Goal: Information Seeking & Learning: Check status

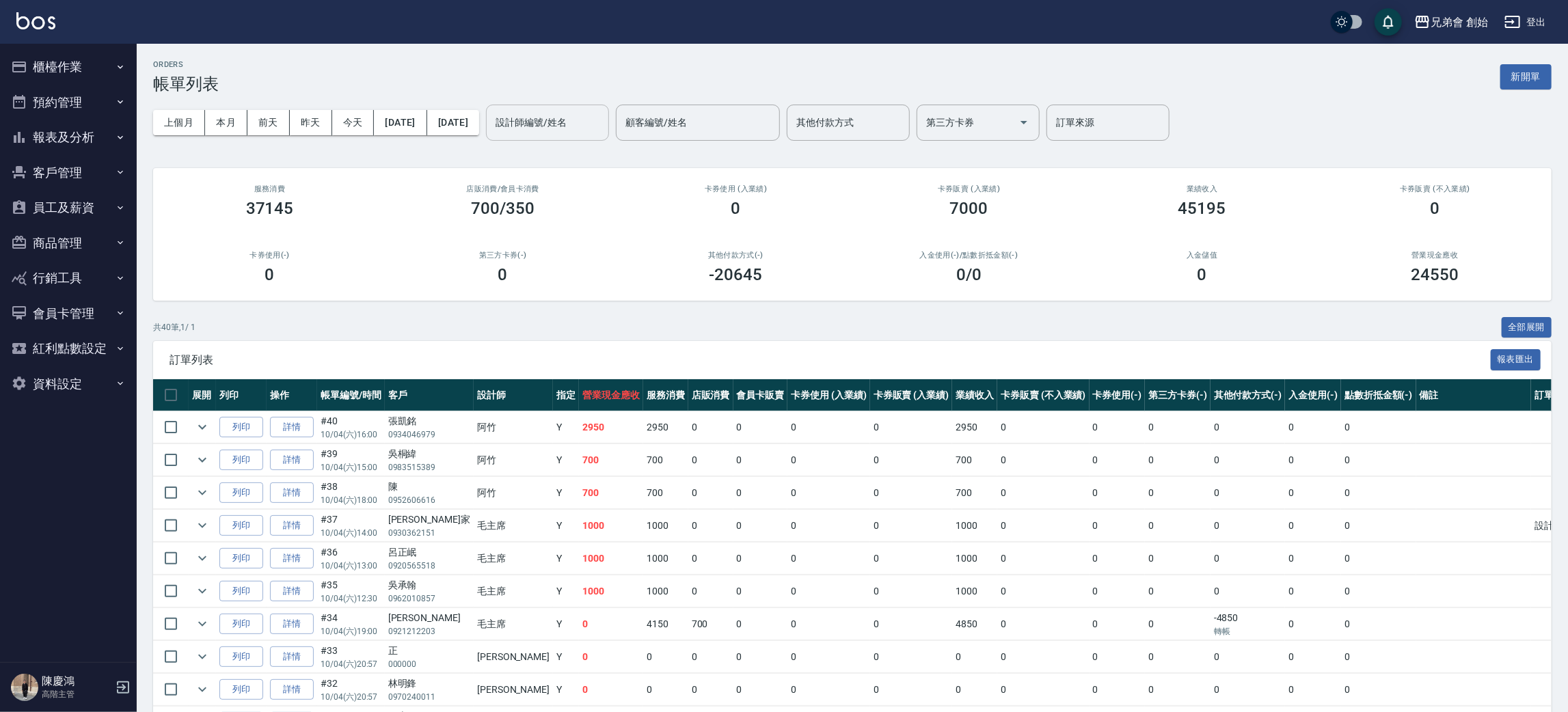
click at [602, 122] on input "設計師編號/姓名" at bounding box center [548, 123] width 111 height 24
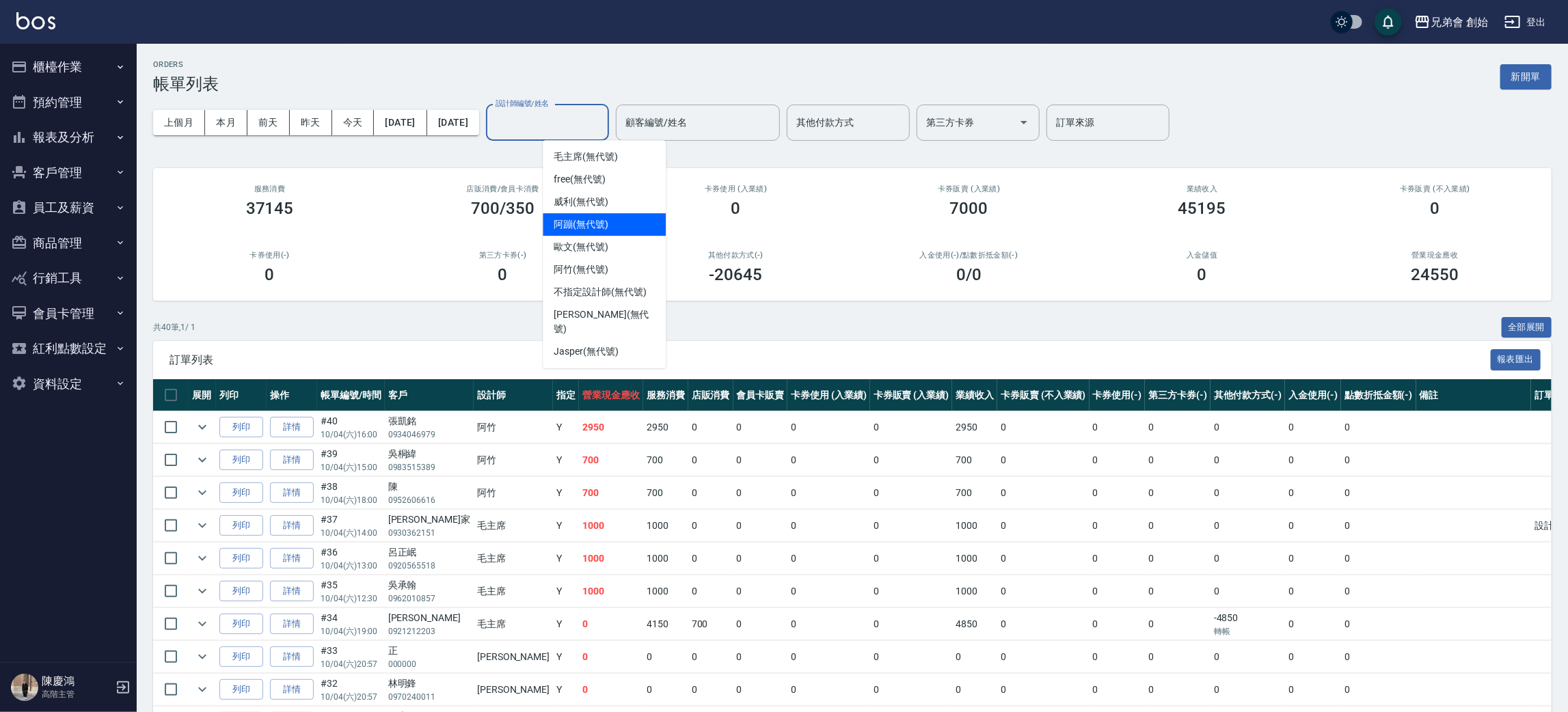
click at [605, 213] on div "阿蹦 (無代號)" at bounding box center [603, 224] width 123 height 22
type input "阿蹦(無代號)"
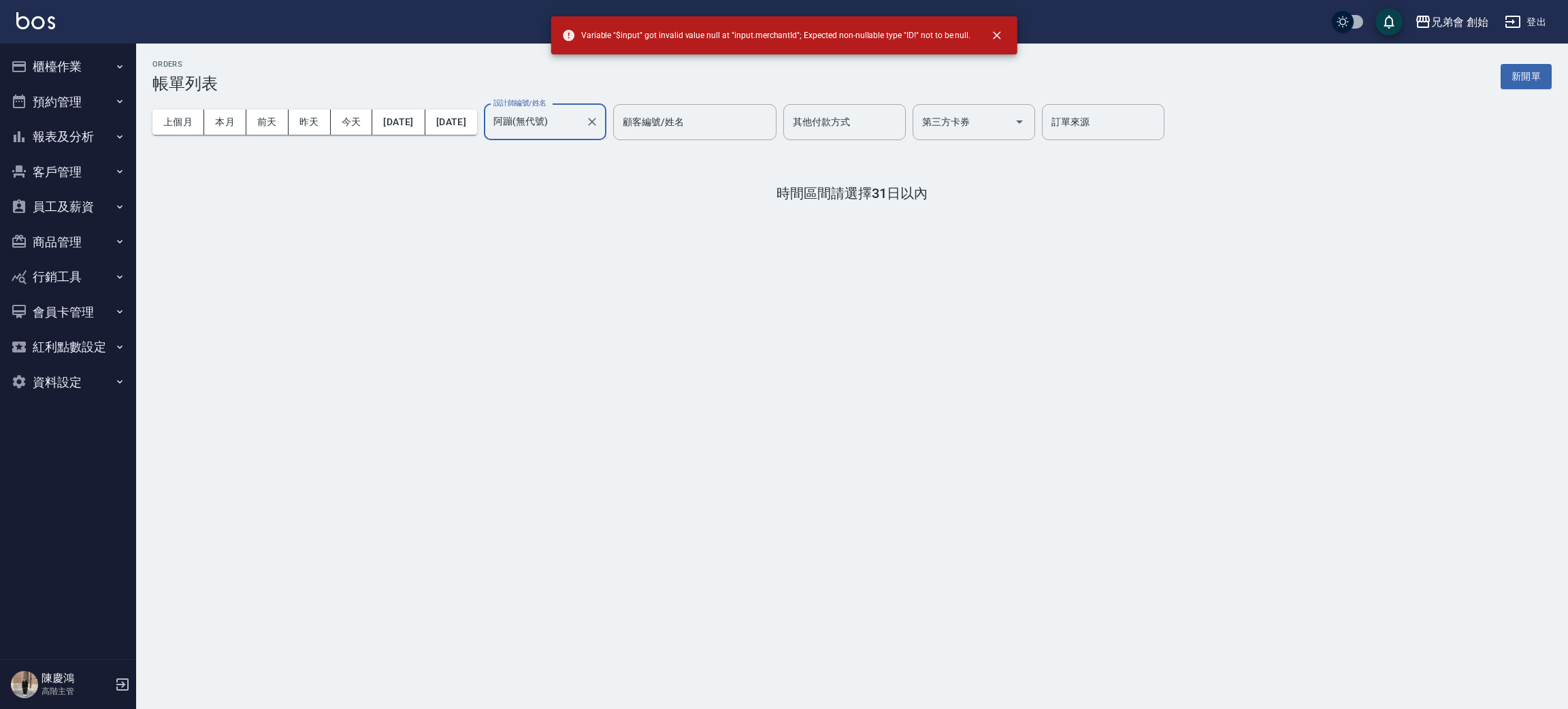
drag, startPoint x: 913, startPoint y: 196, endPoint x: 891, endPoint y: 194, distance: 22.1
click at [912, 191] on h4 "時間區間請選擇31日以內" at bounding box center [852, 193] width 1400 height 16
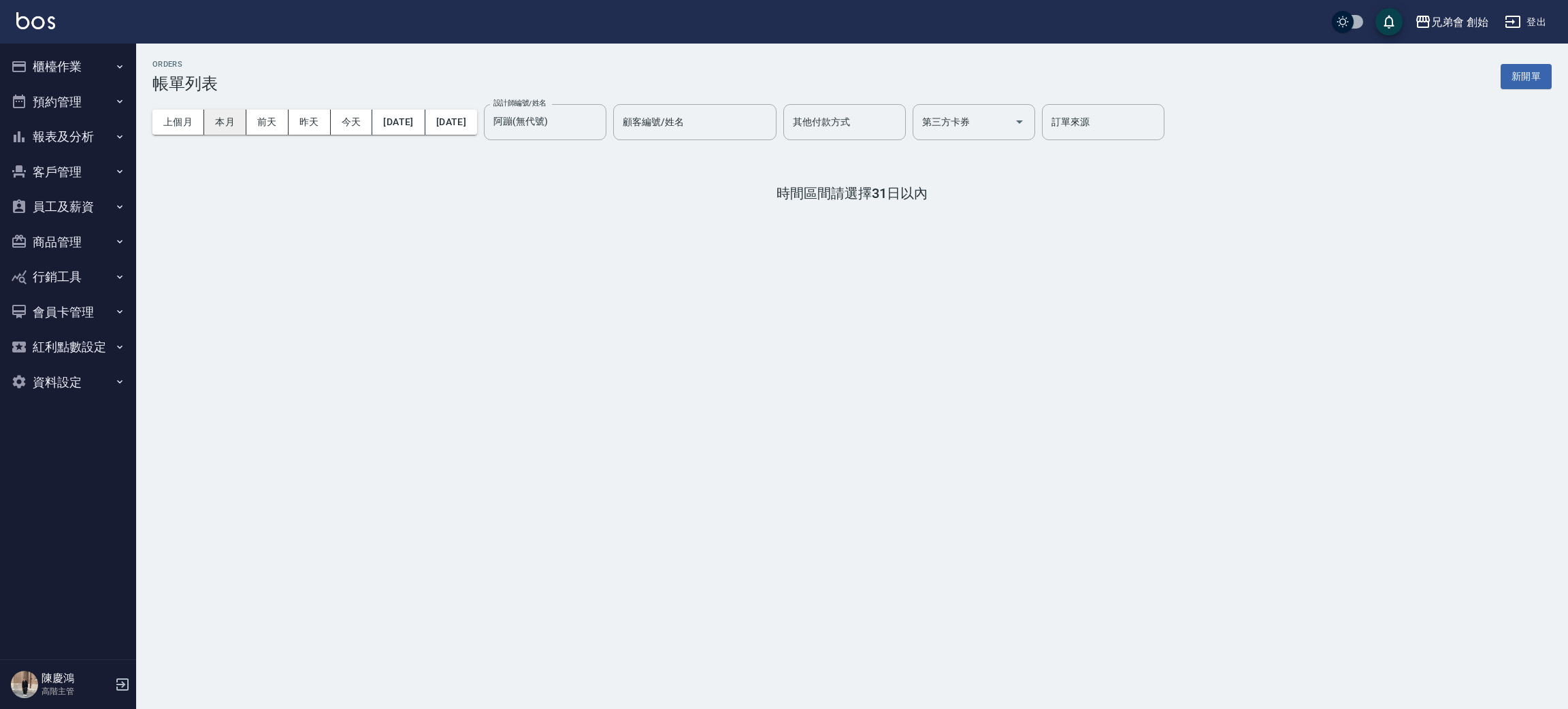
click at [239, 111] on button "本月" at bounding box center [225, 122] width 42 height 25
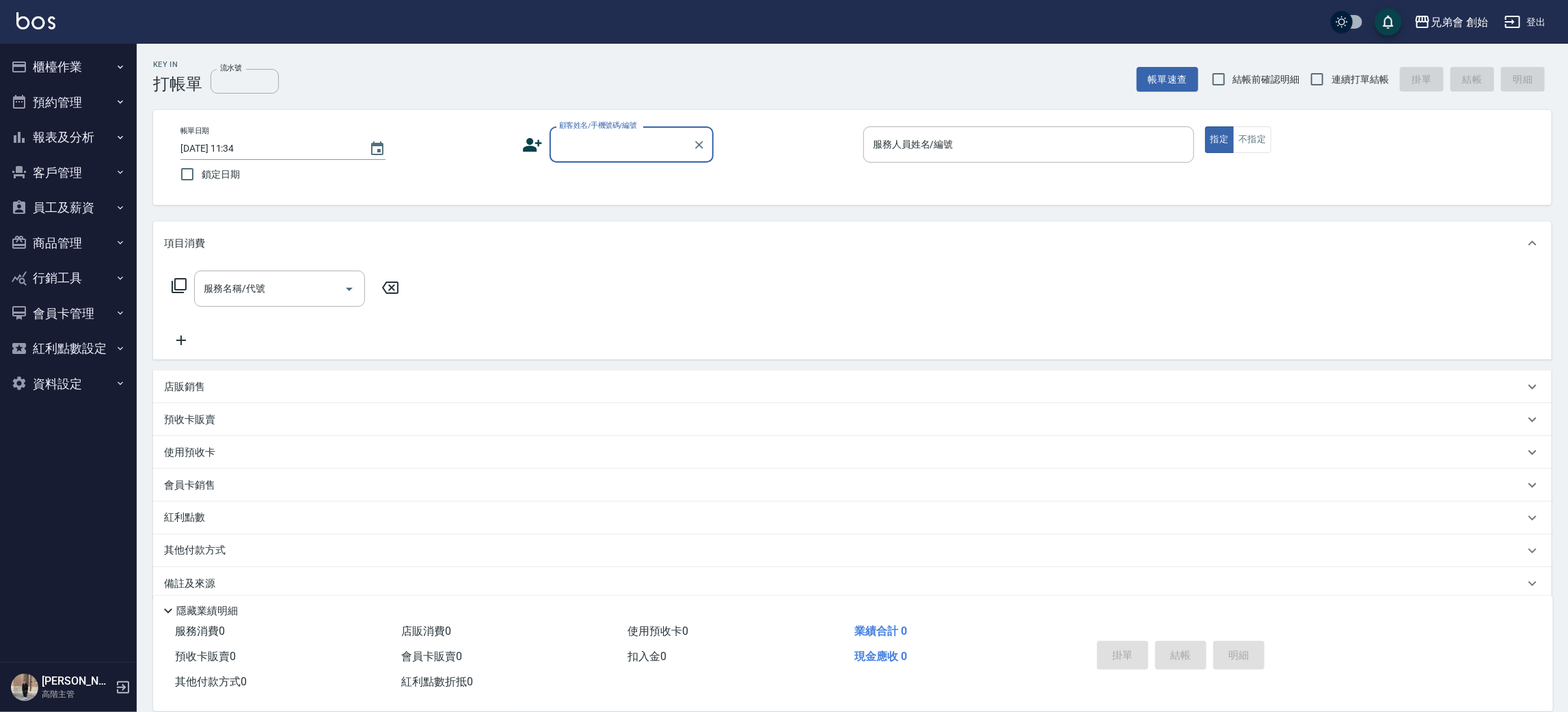
click at [38, 86] on button "預約管理" at bounding box center [68, 103] width 126 height 35
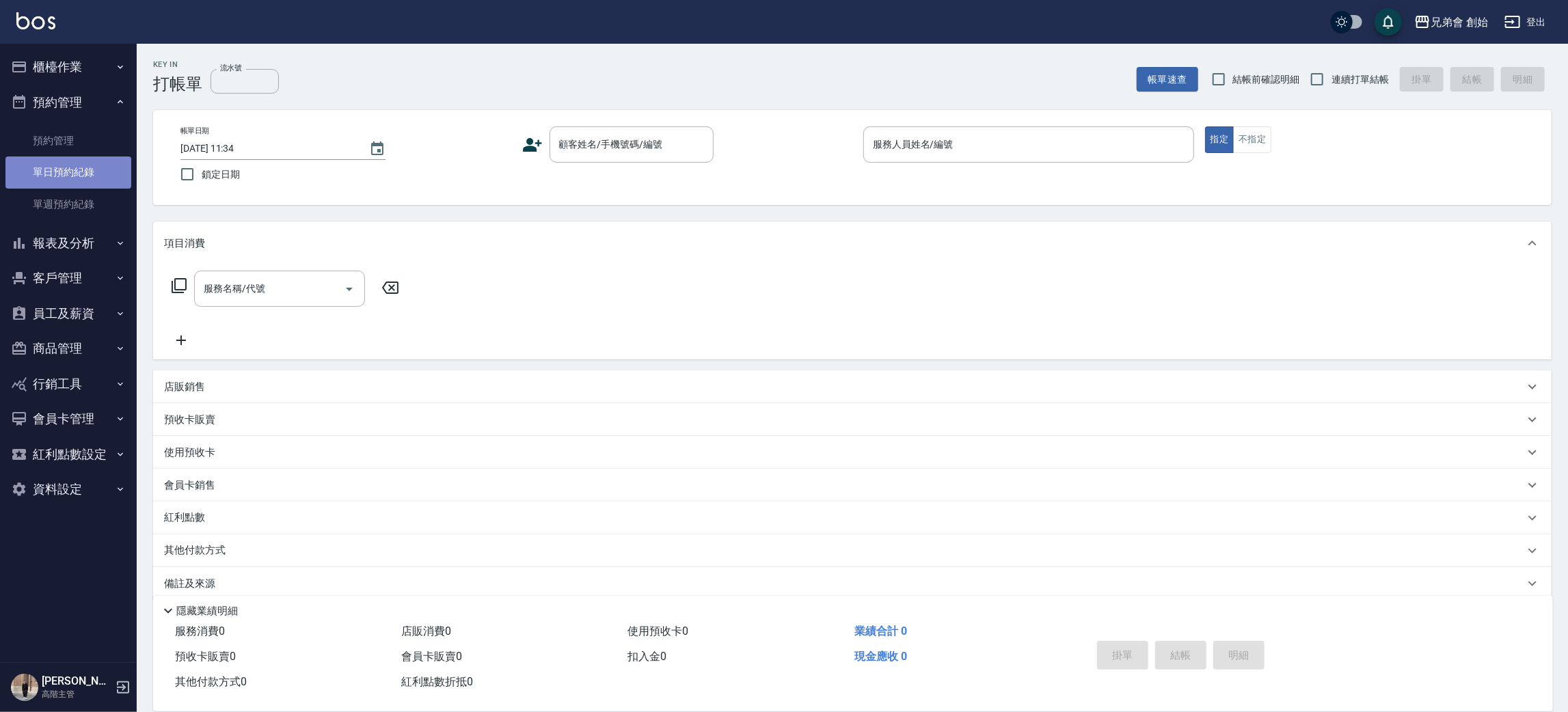
click at [99, 157] on link "單日預約紀錄" at bounding box center [68, 172] width 126 height 32
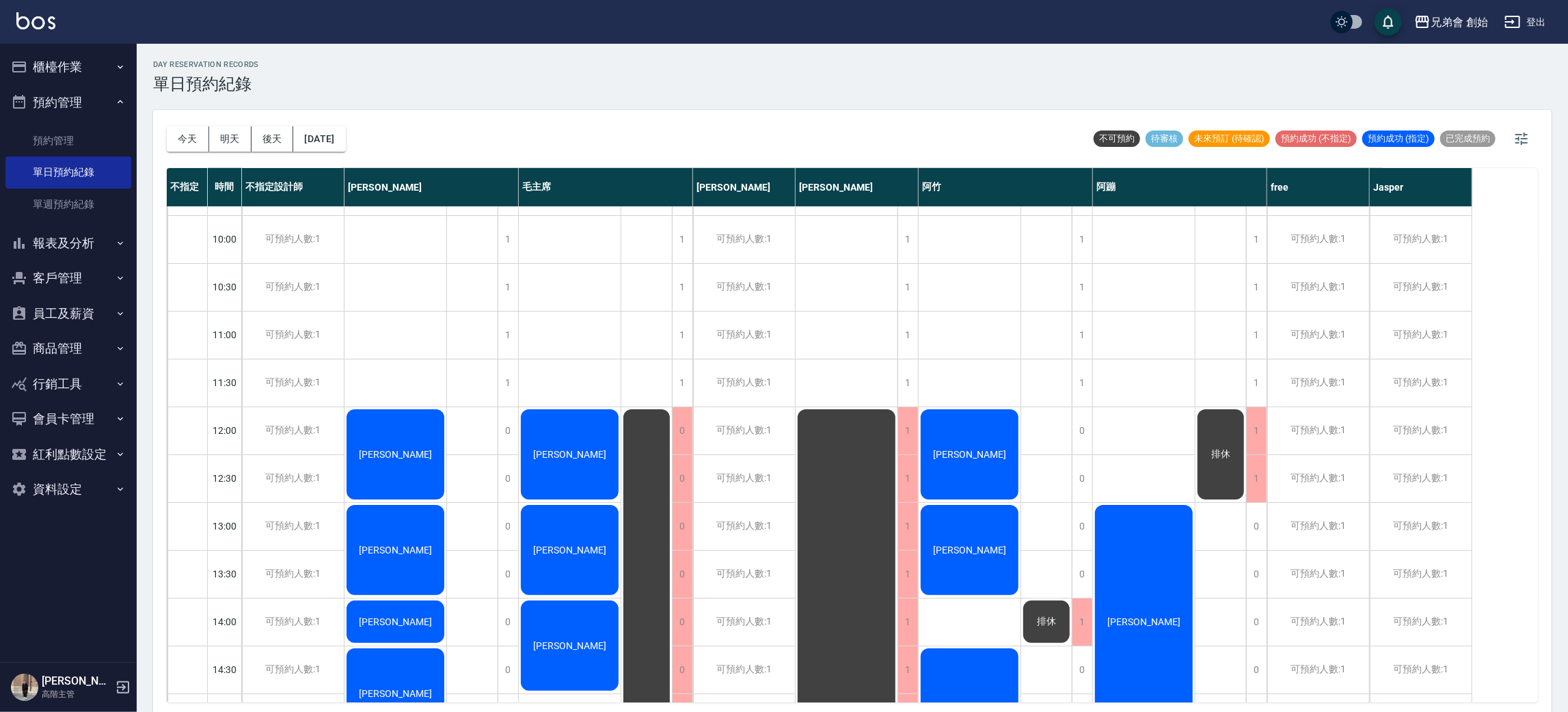
scroll to position [394, 0]
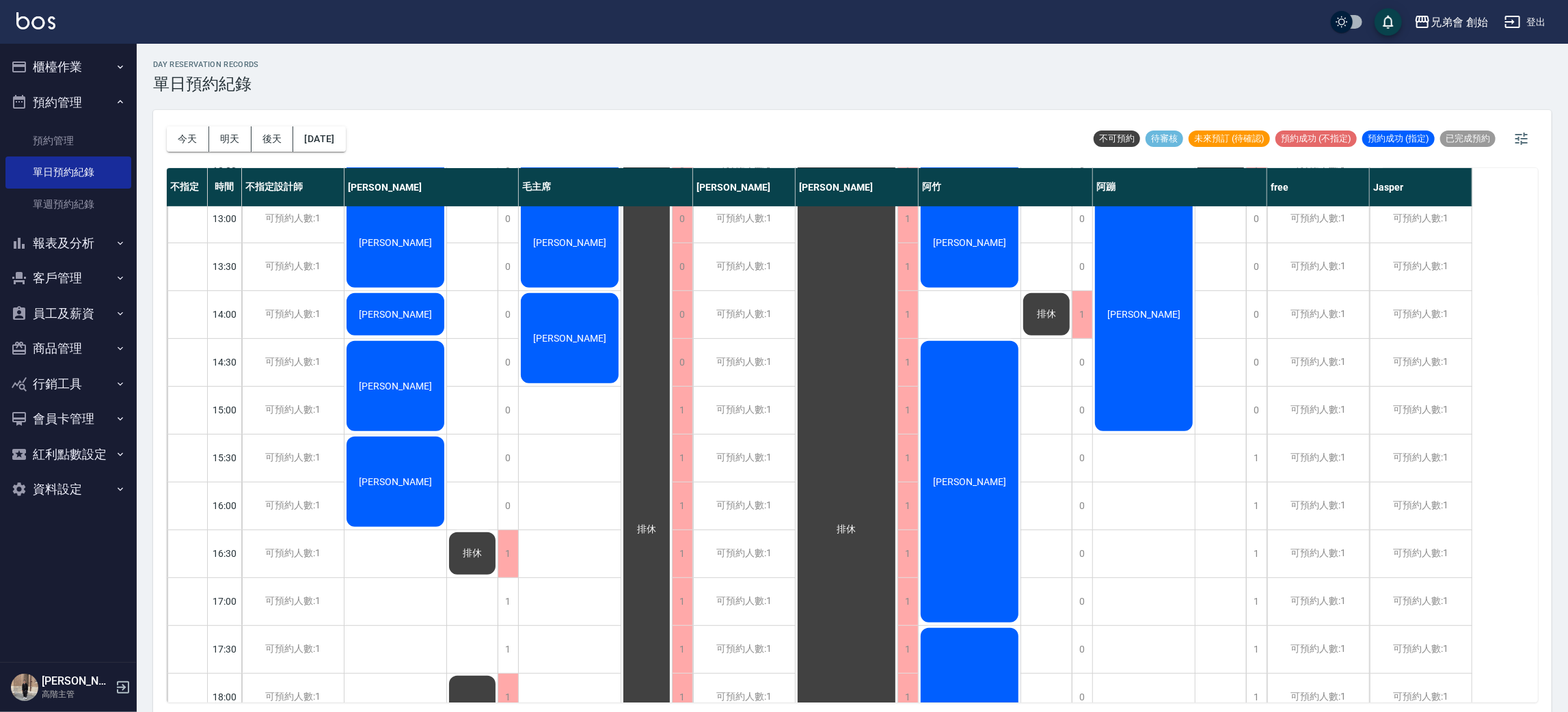
click at [92, 49] on button "櫃檯作業" at bounding box center [68, 67] width 126 height 35
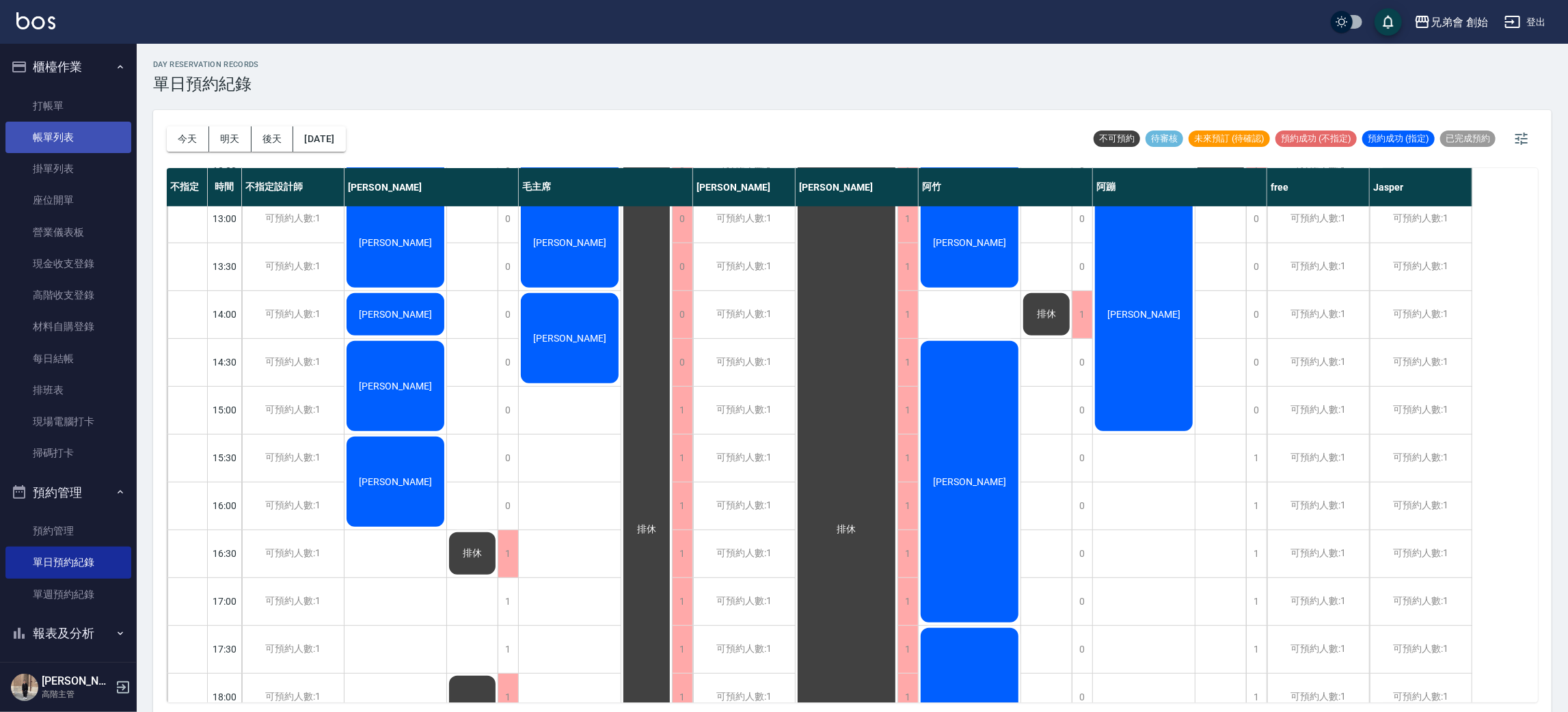
click at [88, 150] on link "帳單列表" at bounding box center [68, 137] width 126 height 32
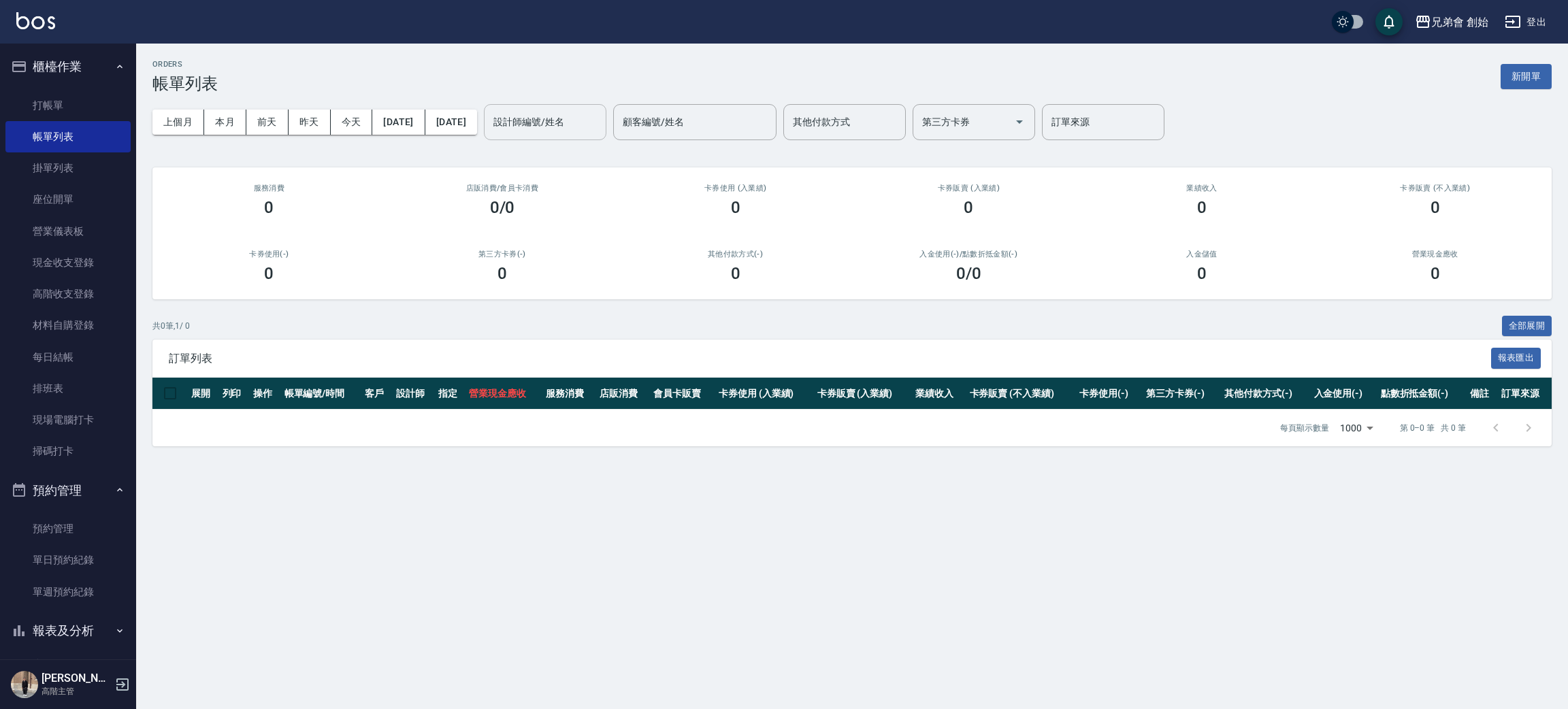
click at [565, 131] on input "設計師編號/姓名" at bounding box center [545, 122] width 111 height 24
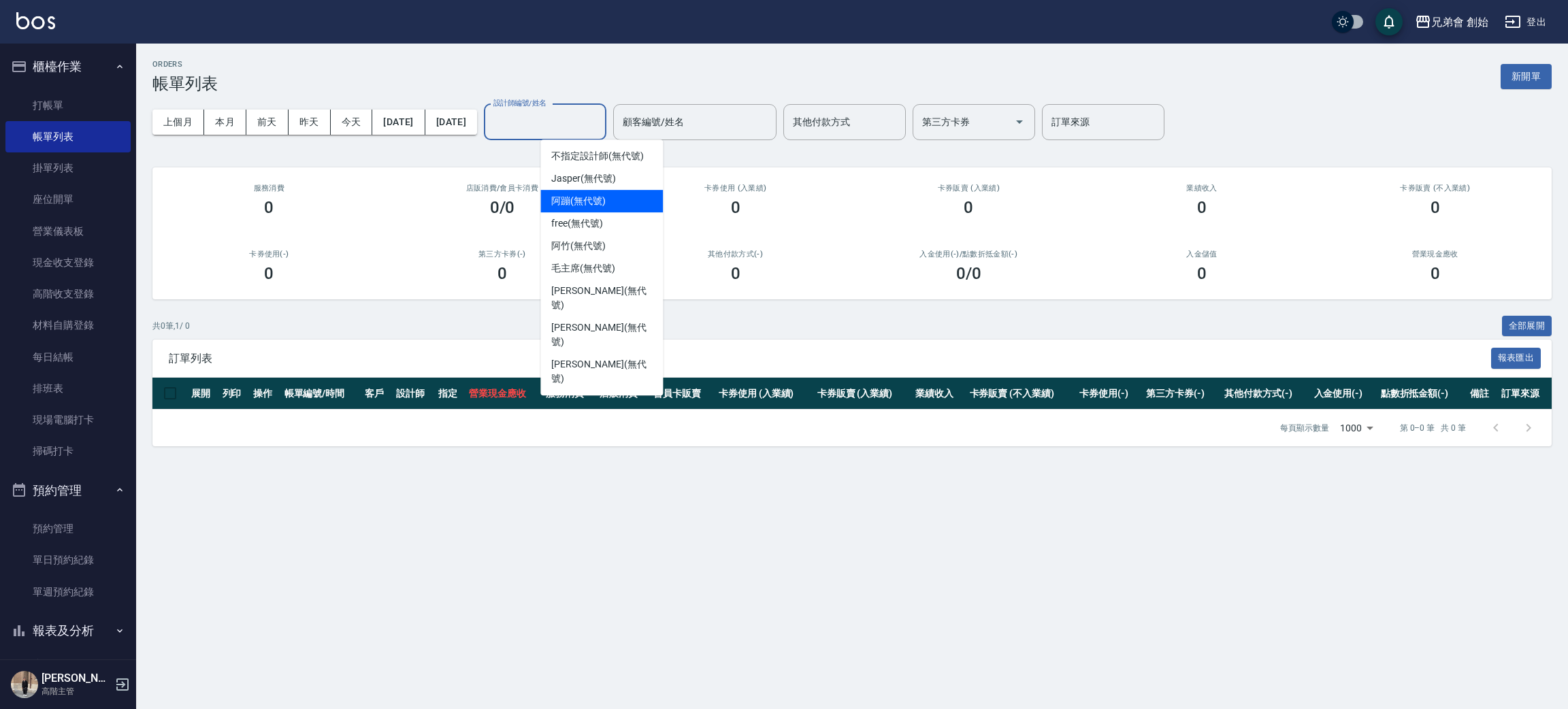
click at [601, 190] on div "阿蹦 (無代號)" at bounding box center [601, 200] width 122 height 22
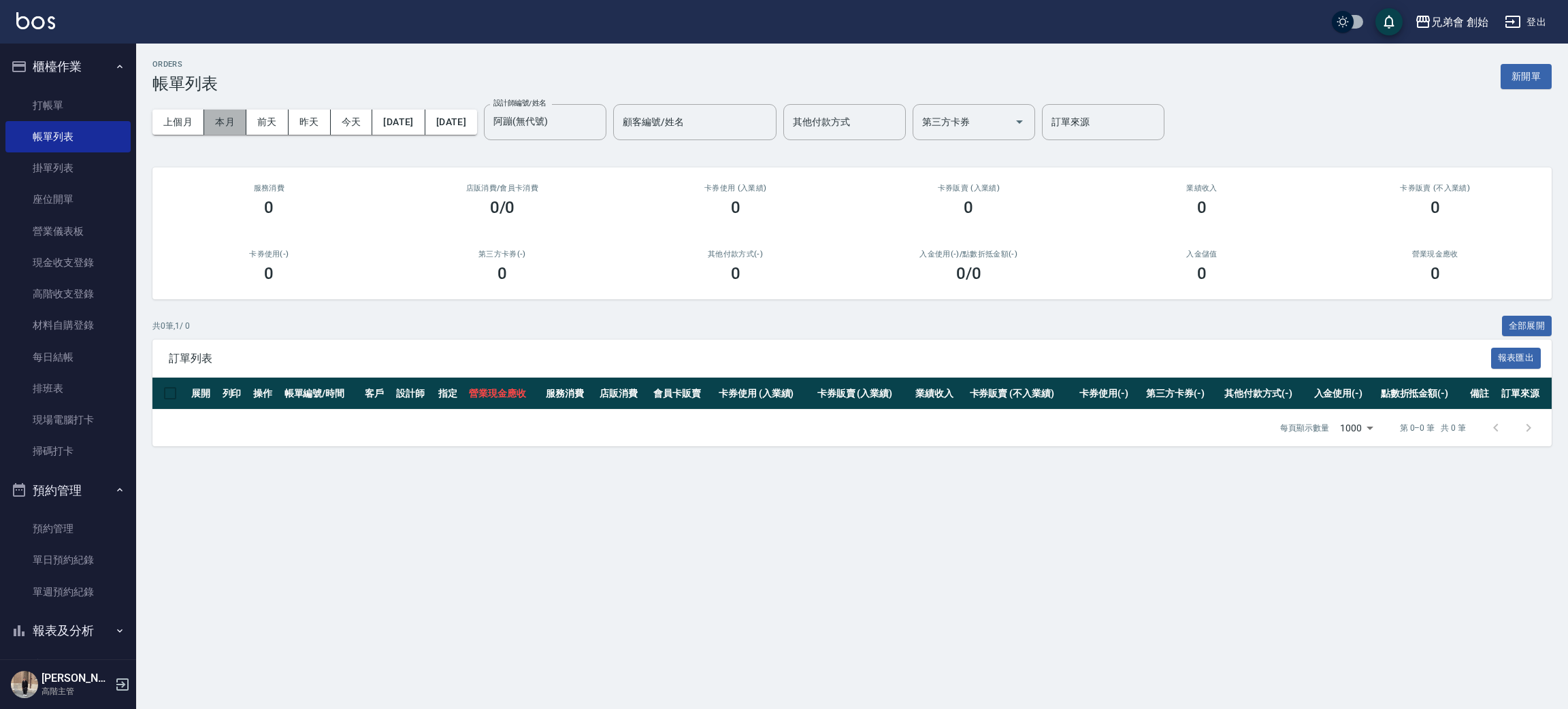
click at [242, 121] on button "本月" at bounding box center [225, 122] width 42 height 25
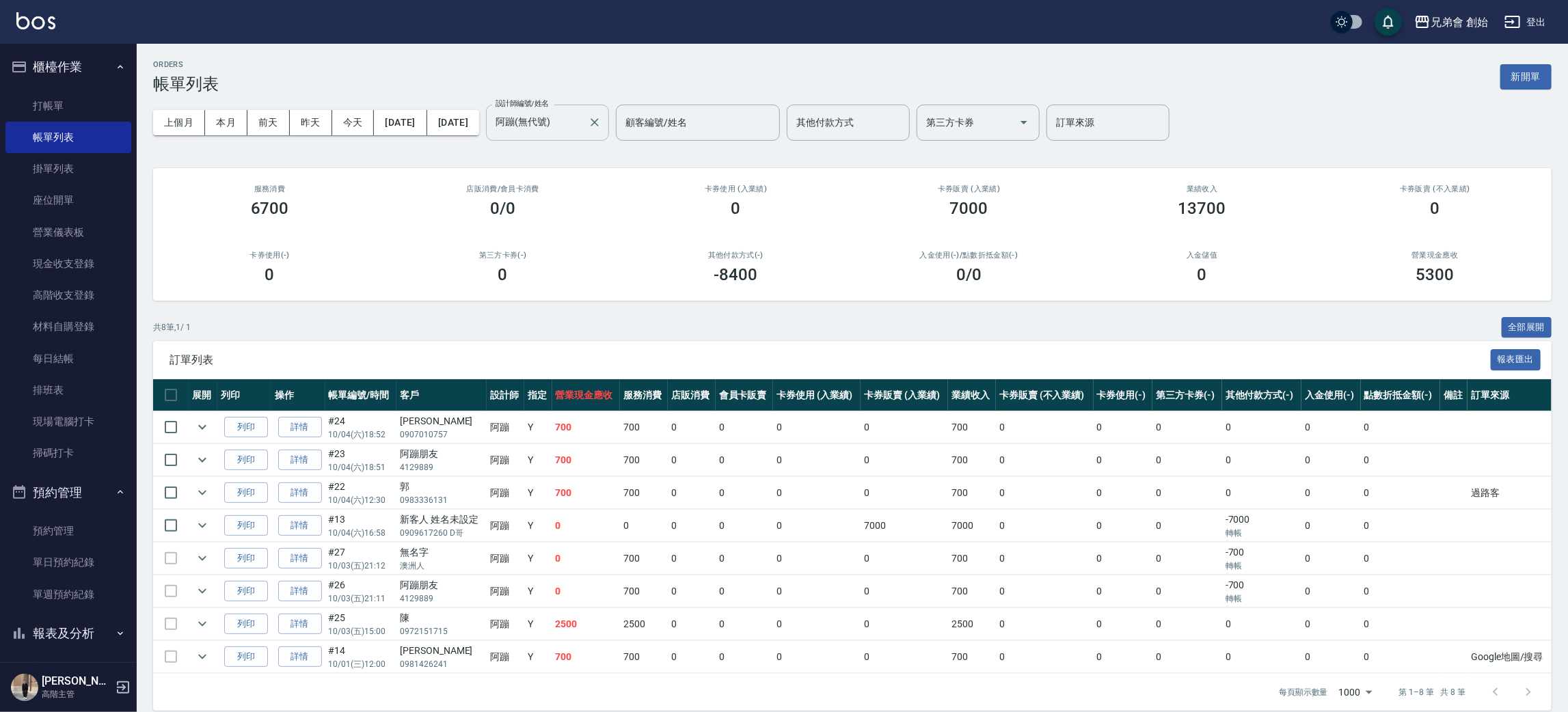
click at [582, 129] on input "阿蹦(無代號)" at bounding box center [537, 123] width 90 height 24
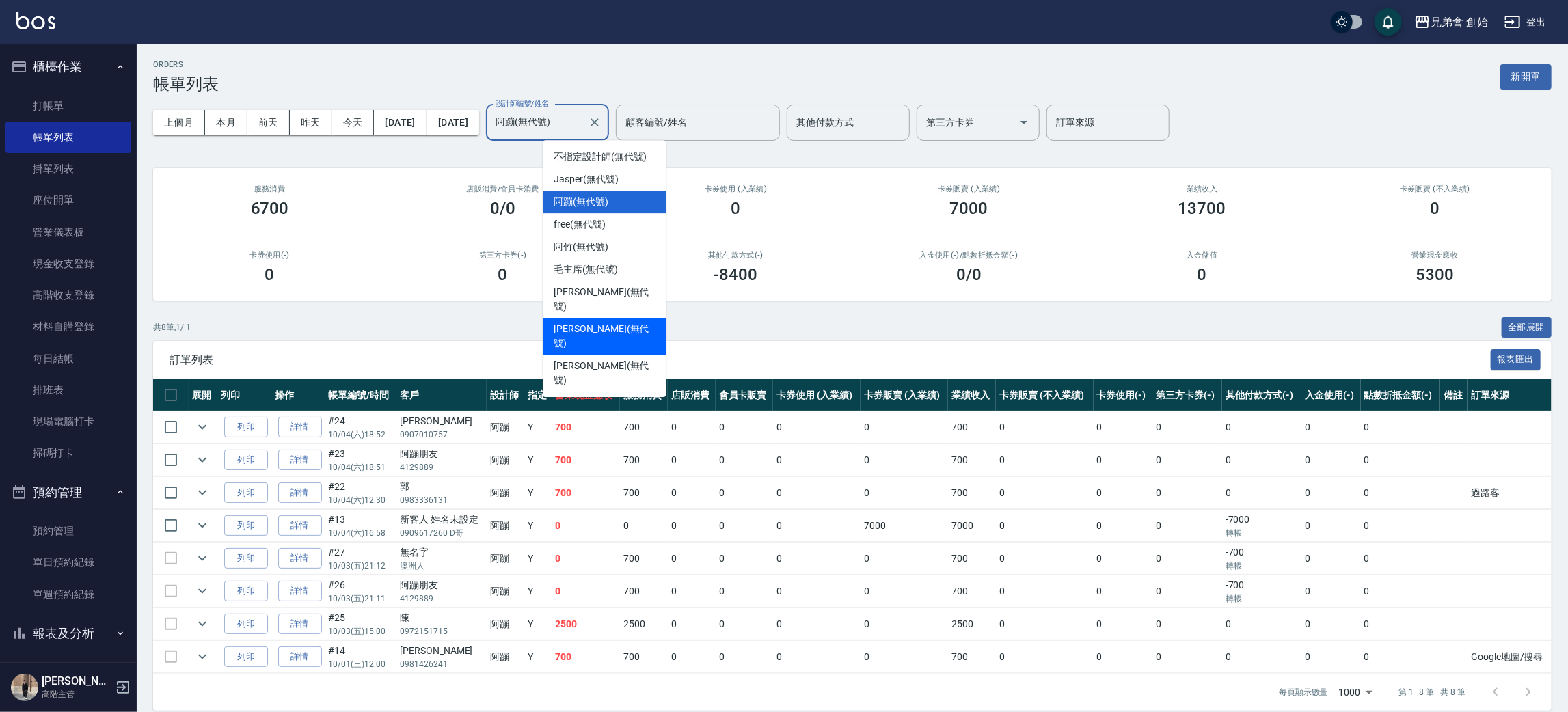
click at [630, 318] on div "潘潘 (無代號)" at bounding box center [603, 336] width 123 height 37
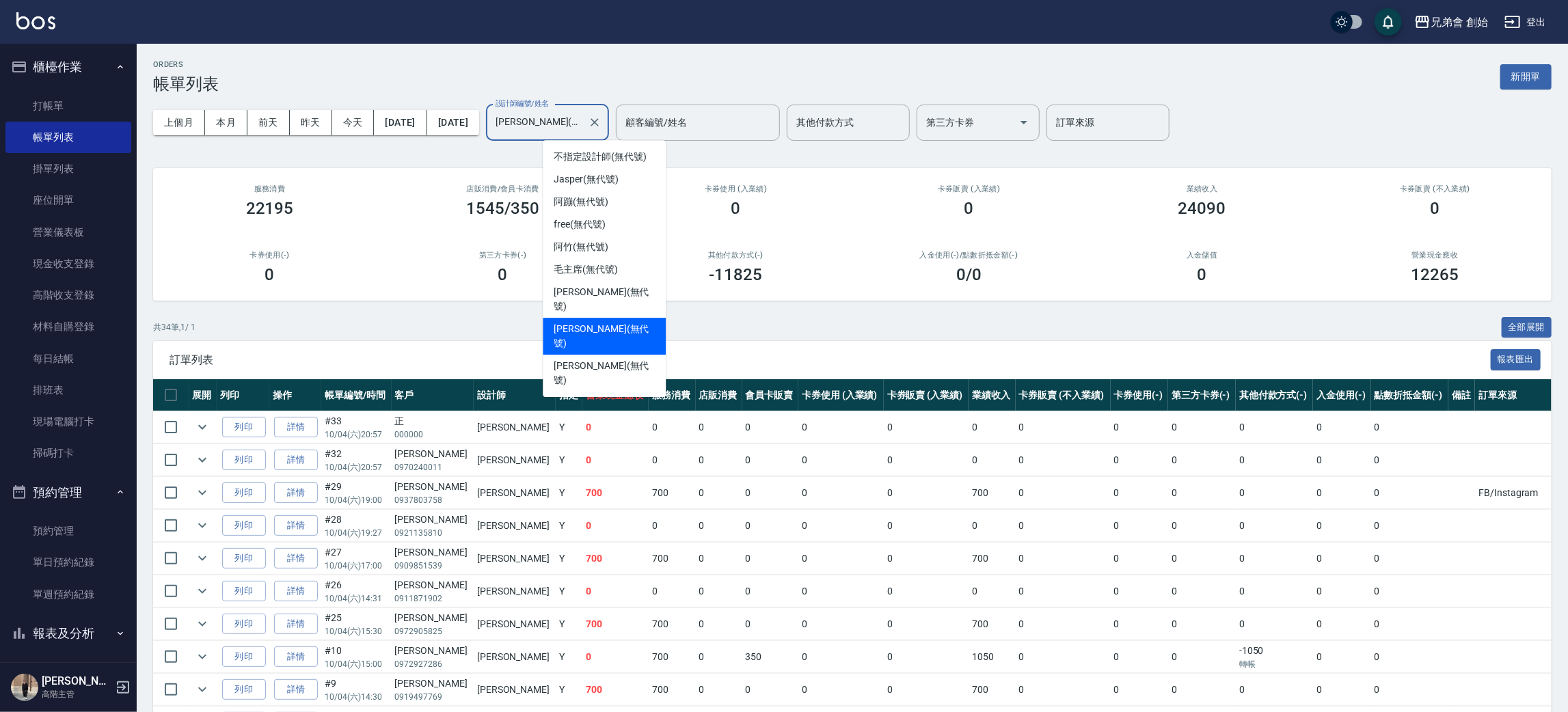
click at [582, 123] on input "潘潘(無代號)" at bounding box center [537, 123] width 90 height 24
click at [649, 283] on div "歐文 (無代號)" at bounding box center [603, 299] width 123 height 37
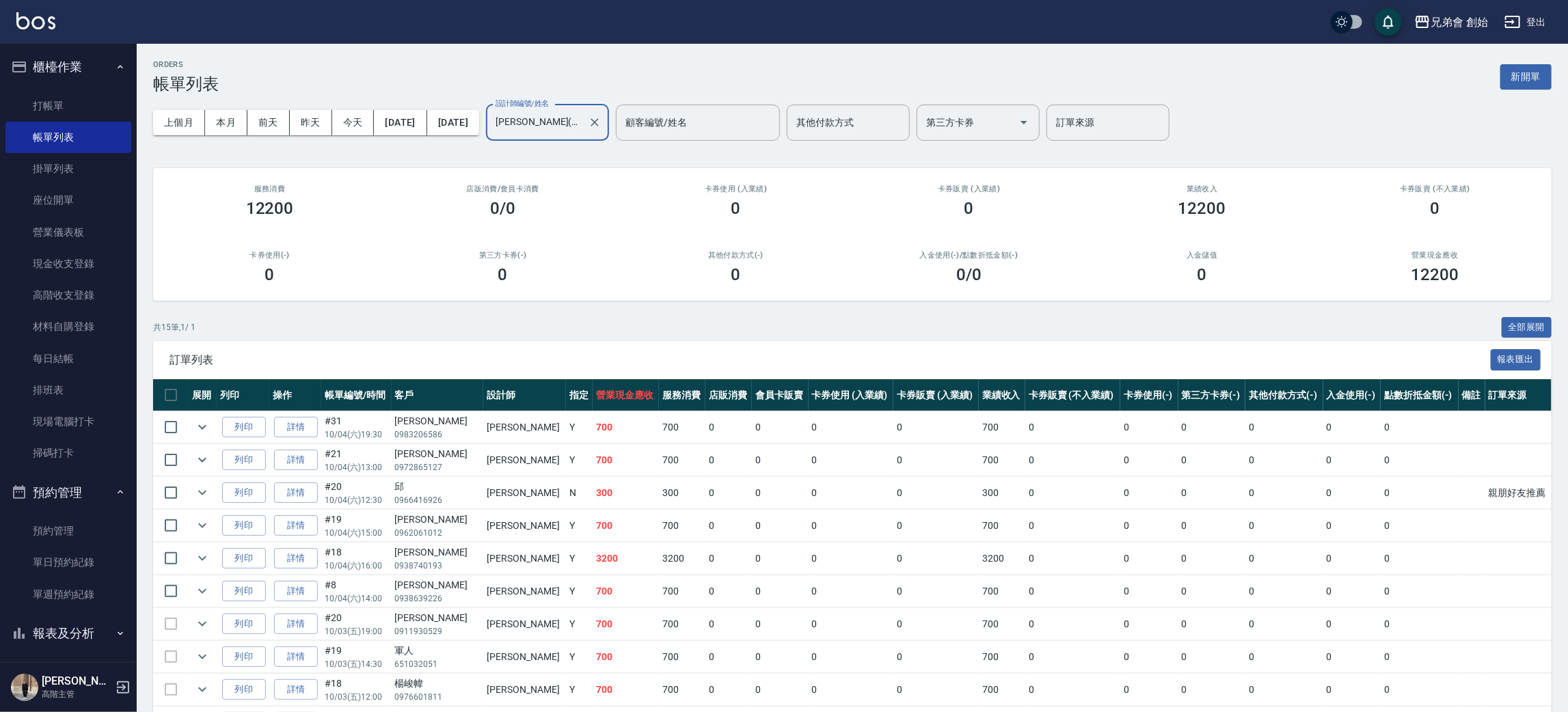
click at [582, 120] on input "歐文(無代號)" at bounding box center [537, 123] width 90 height 24
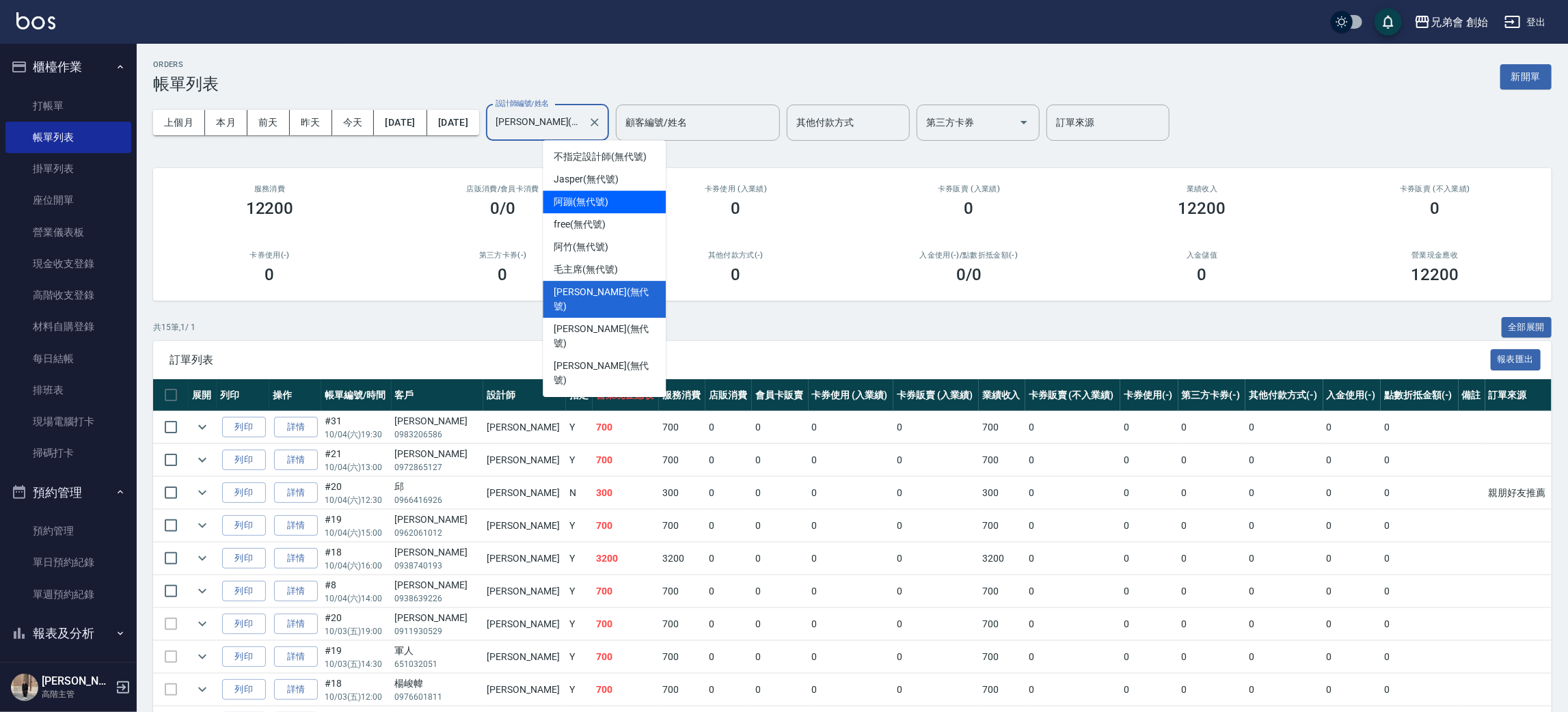
click at [626, 198] on div "阿蹦 (無代號)" at bounding box center [603, 201] width 123 height 22
type input "阿蹦(無代號)"
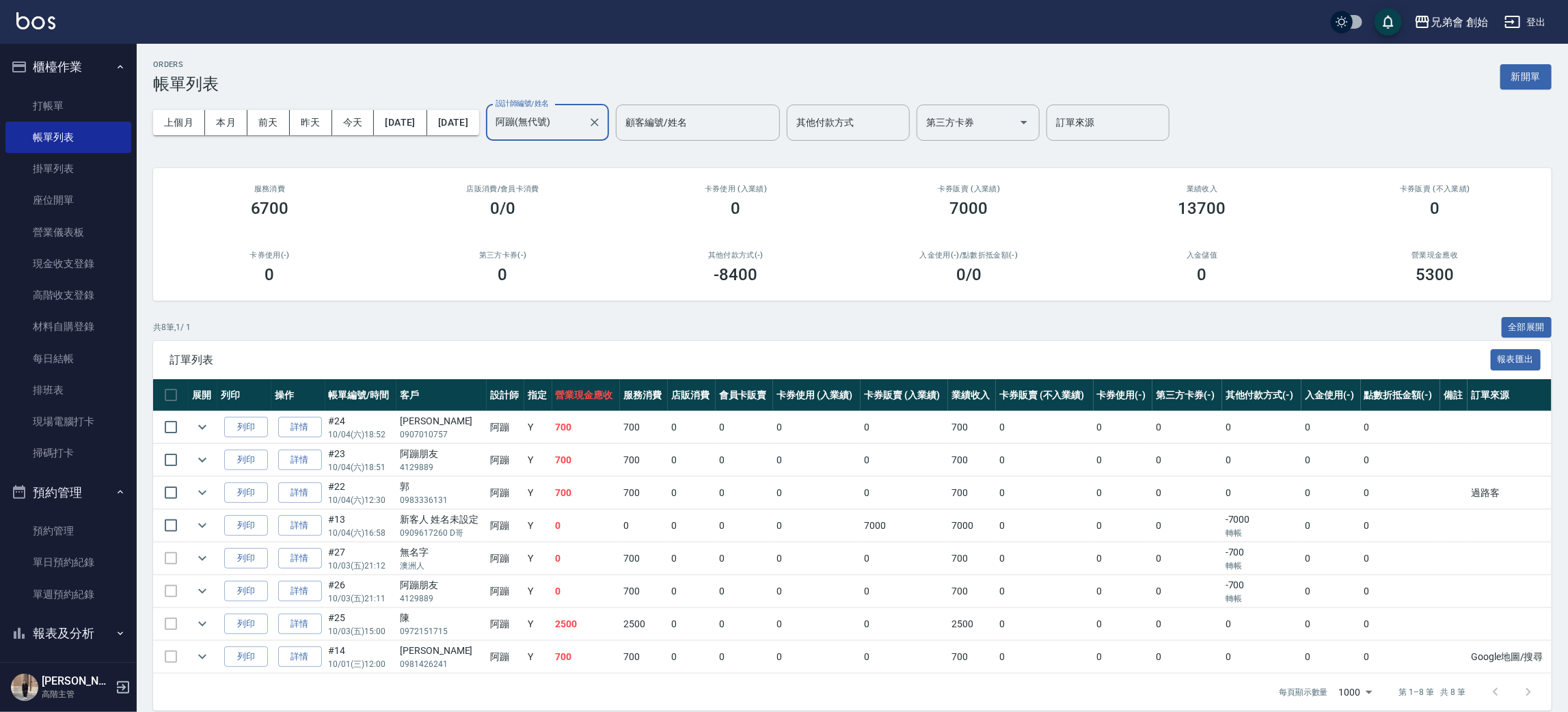
scroll to position [15, 0]
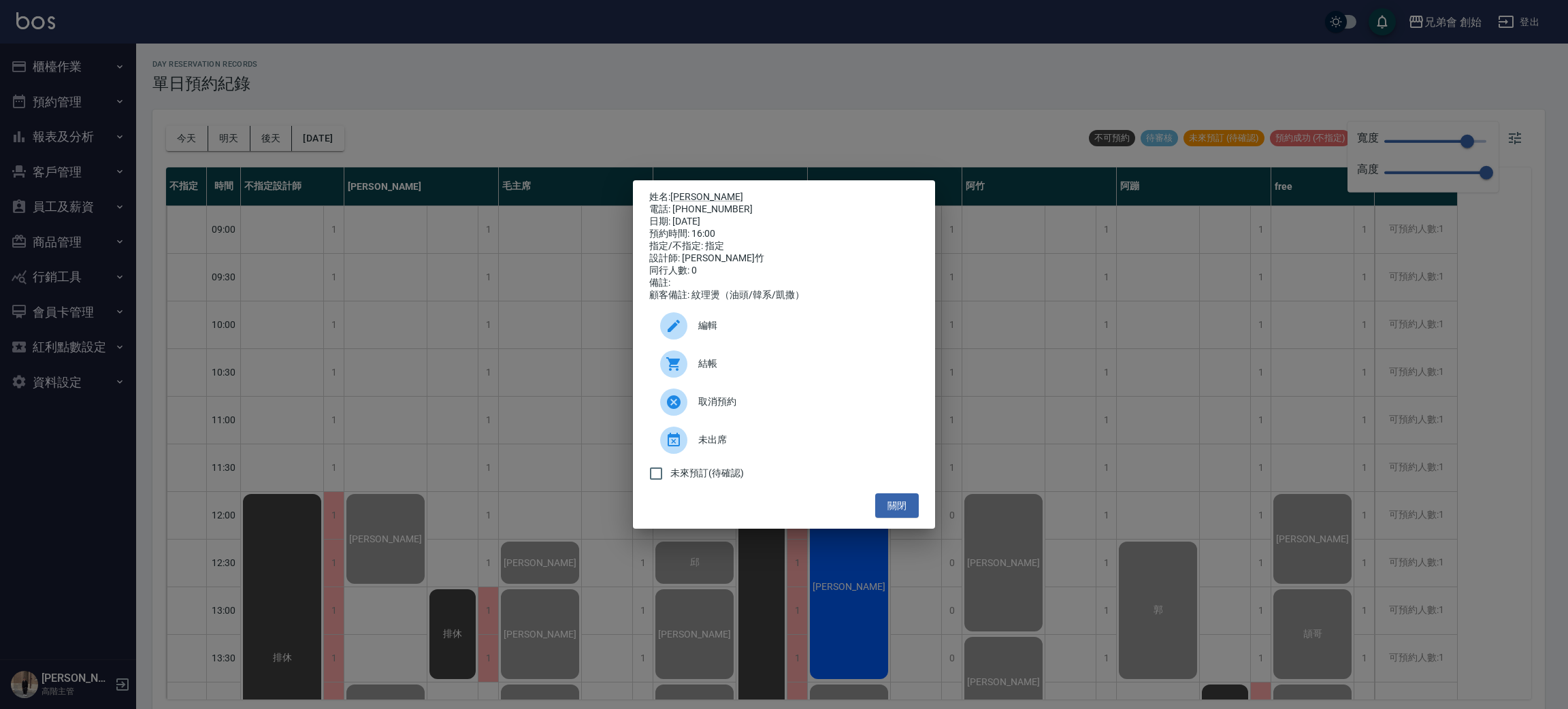
scroll to position [699, 0]
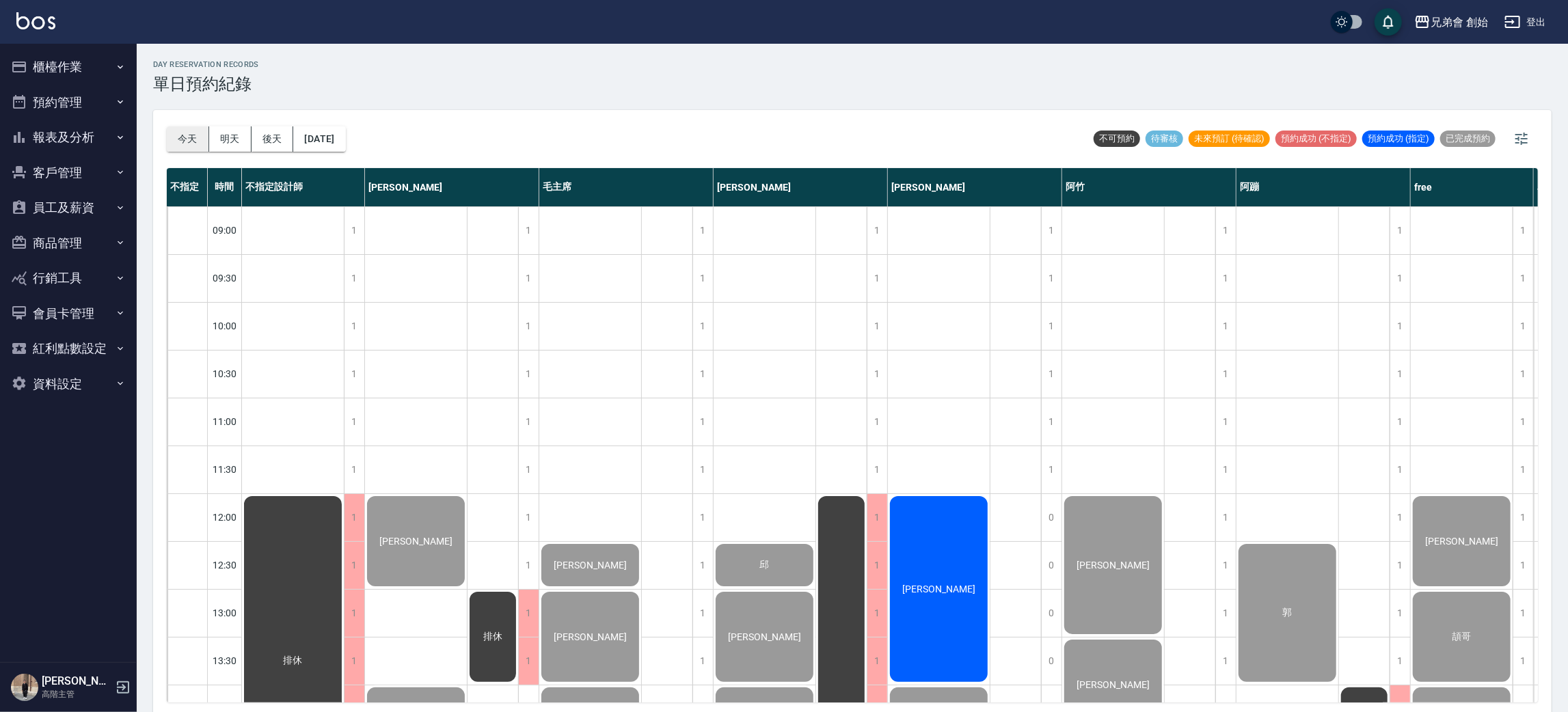
click at [184, 134] on button "今天" at bounding box center [187, 139] width 42 height 25
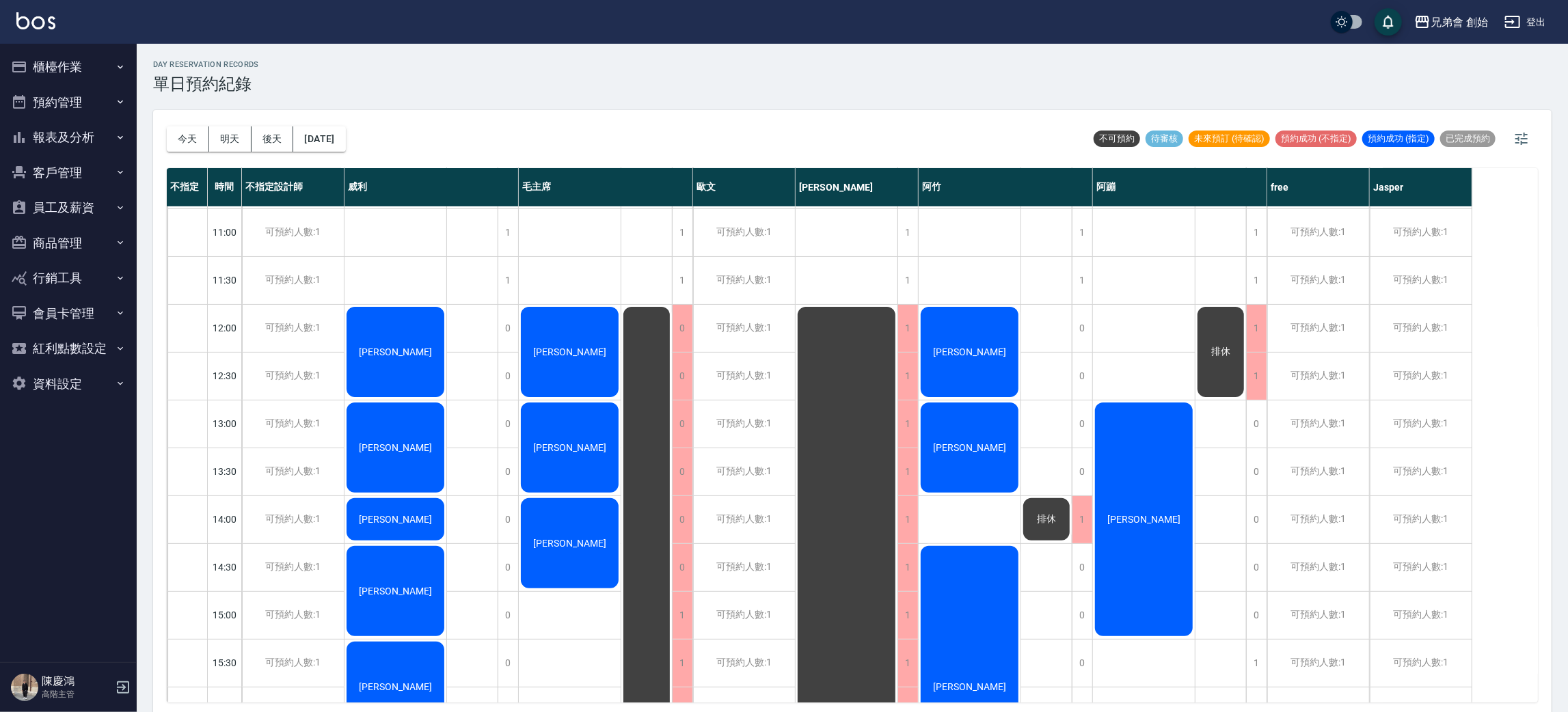
scroll to position [292, 0]
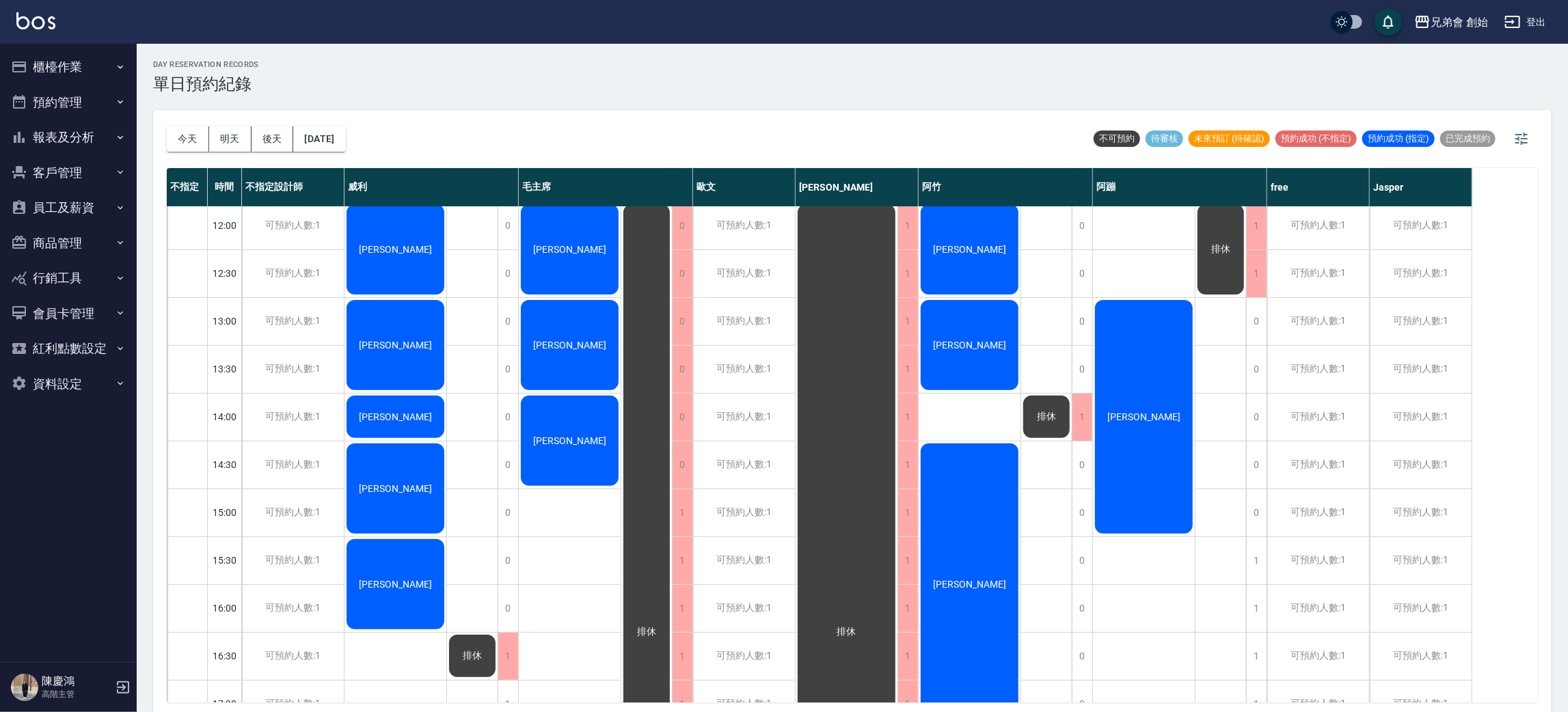
click at [386, 478] on div "[PERSON_NAME]" at bounding box center [396, 488] width 102 height 94
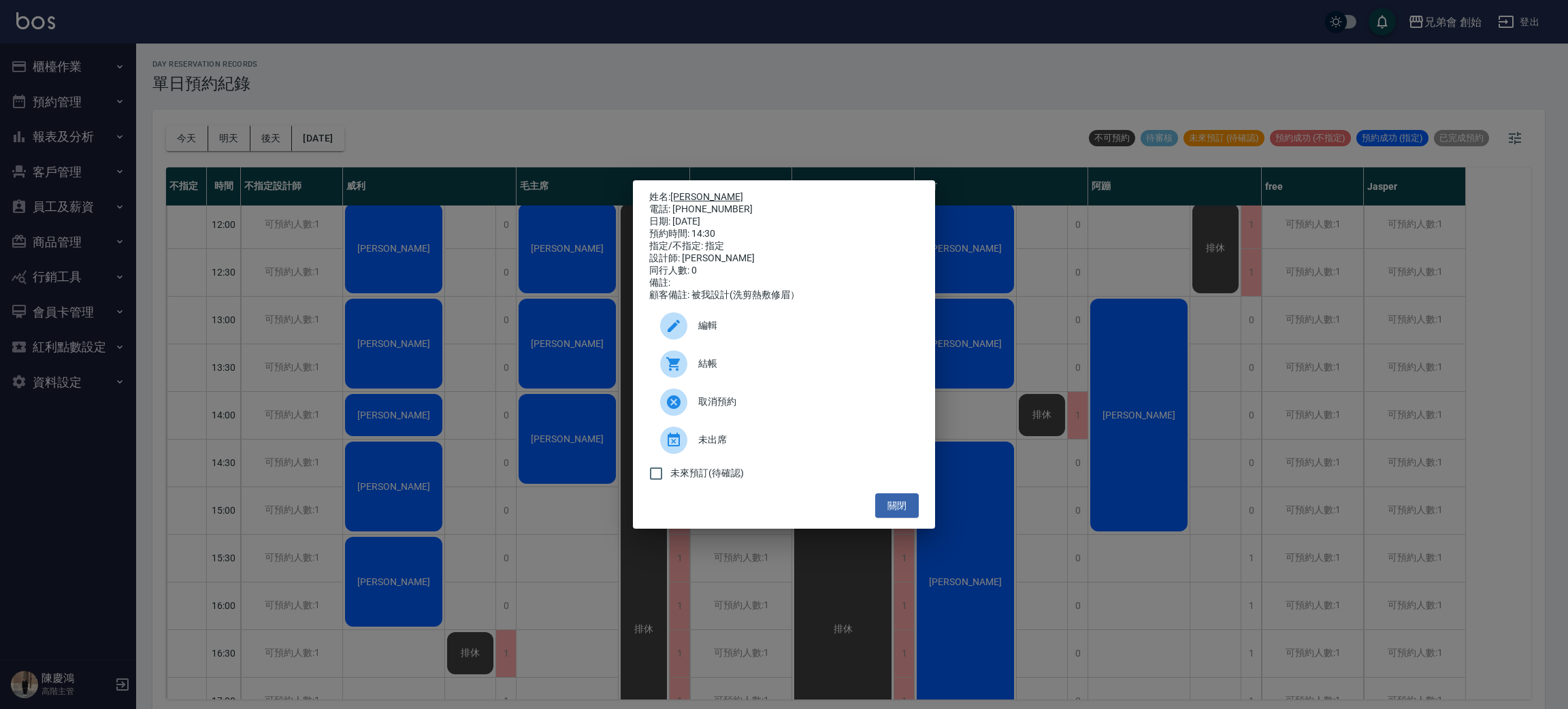
click at [699, 194] on link "[PERSON_NAME]" at bounding box center [707, 197] width 73 height 11
click at [518, 88] on div "姓名: 王明承 電話: 0977194815 日期: 2025/10/05 預約時間: 14:30 指定/不指定: 指定 設計師: 威利 同行人數: 0 備註…" at bounding box center [784, 354] width 1568 height 709
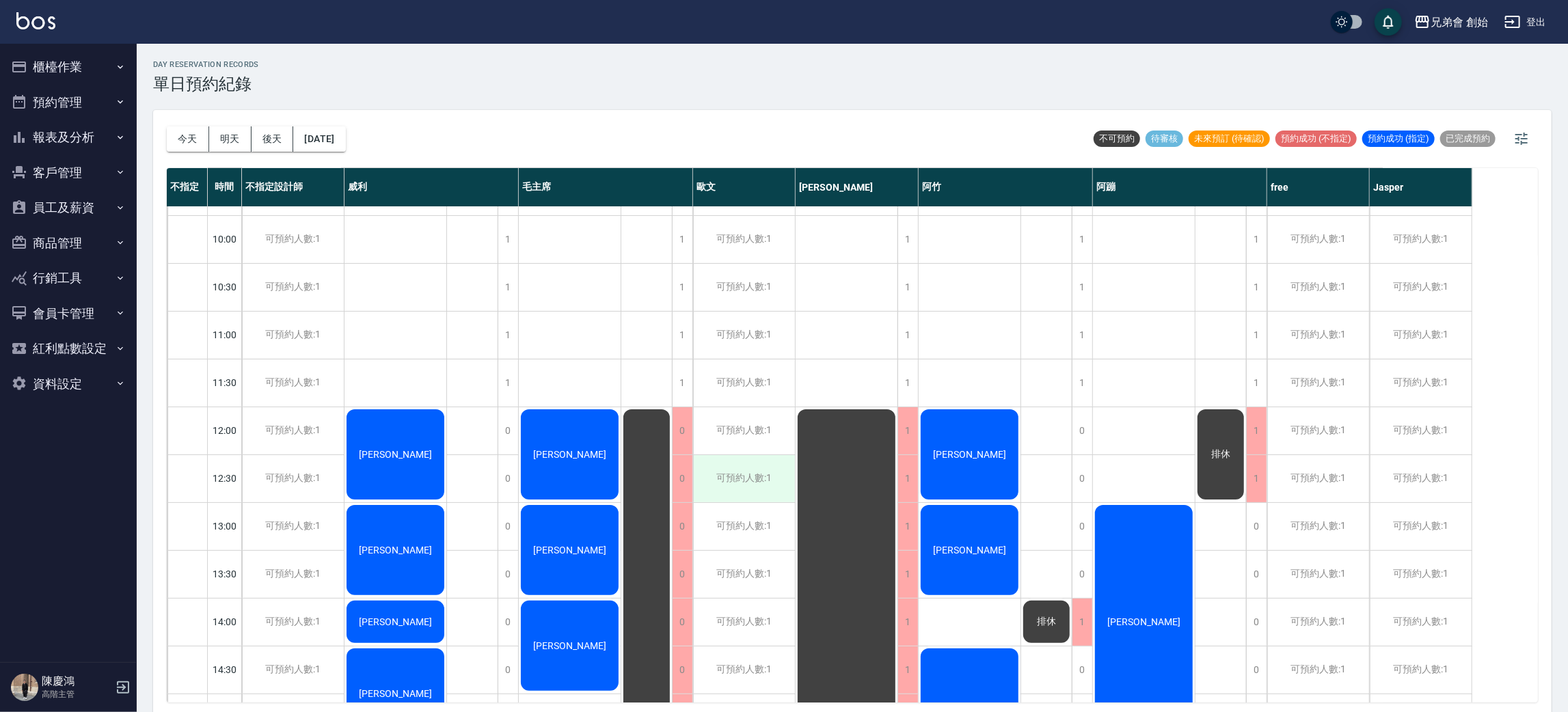
scroll to position [0, 0]
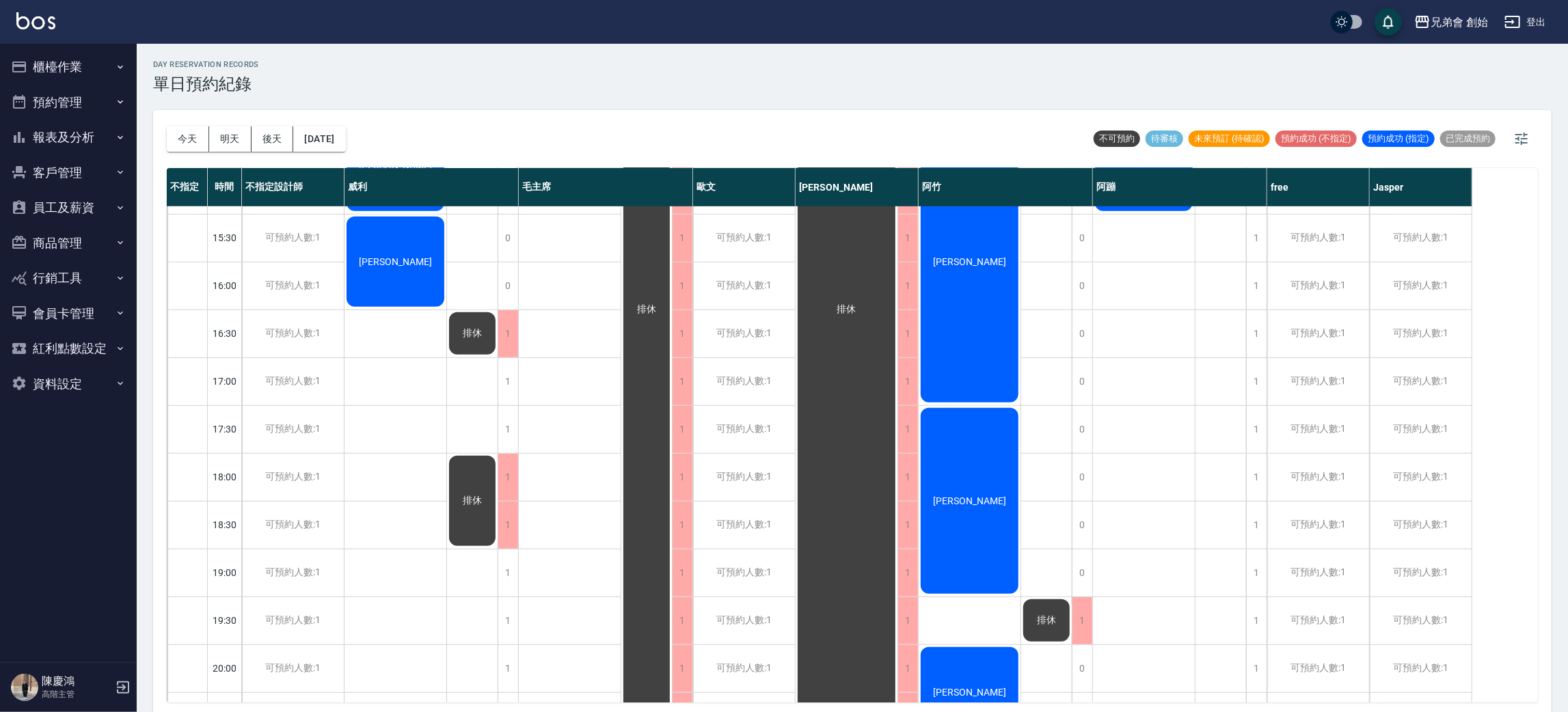
scroll to position [717, 0]
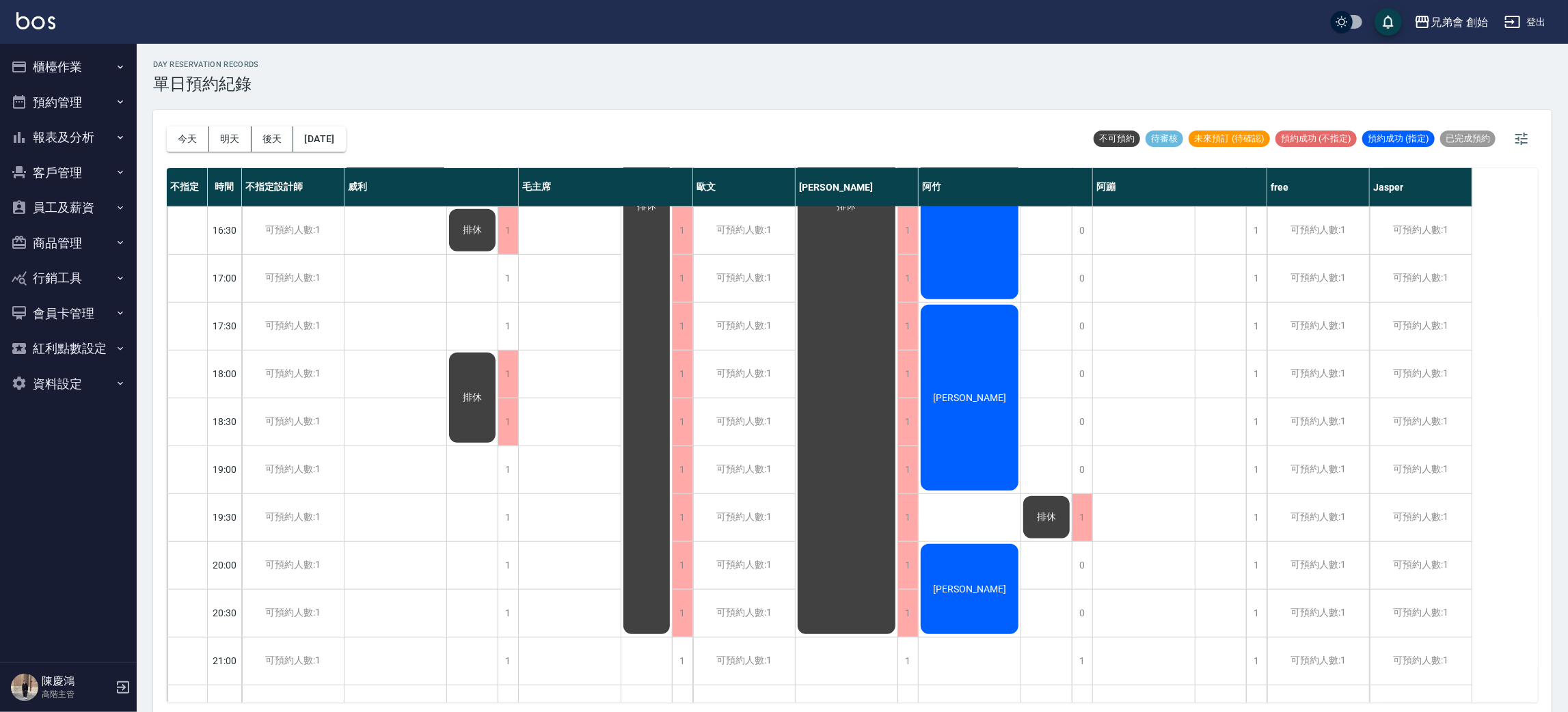
click at [977, 389] on div "[PERSON_NAME]" at bounding box center [969, 398] width 102 height 190
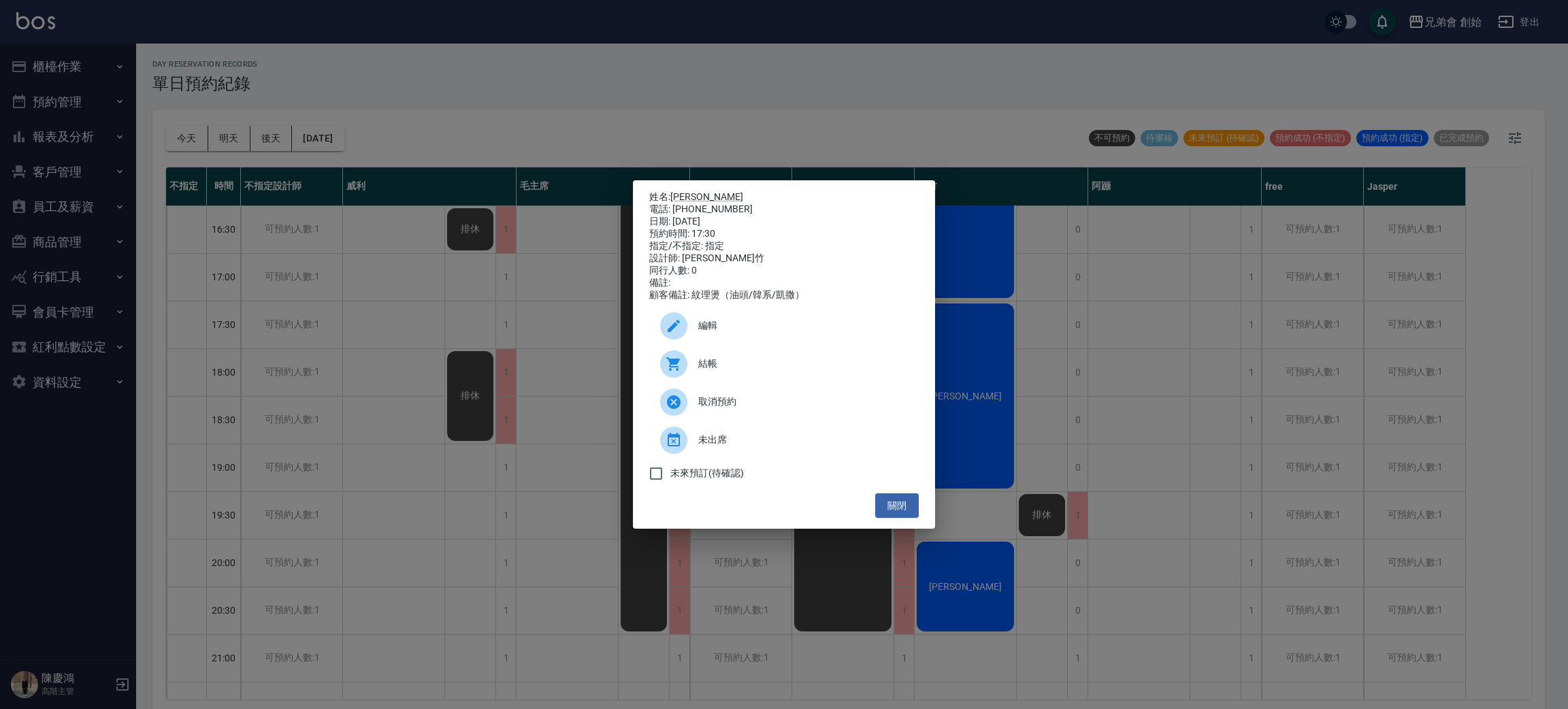
click at [411, 451] on div "姓名: 蕭辰瑋 電話: 0976107906 日期: 2025/10/05 預約時間: 17:30 指定/不指定: 指定 設計師: 阿竹 同行人數: 0 備註…" at bounding box center [784, 354] width 1568 height 709
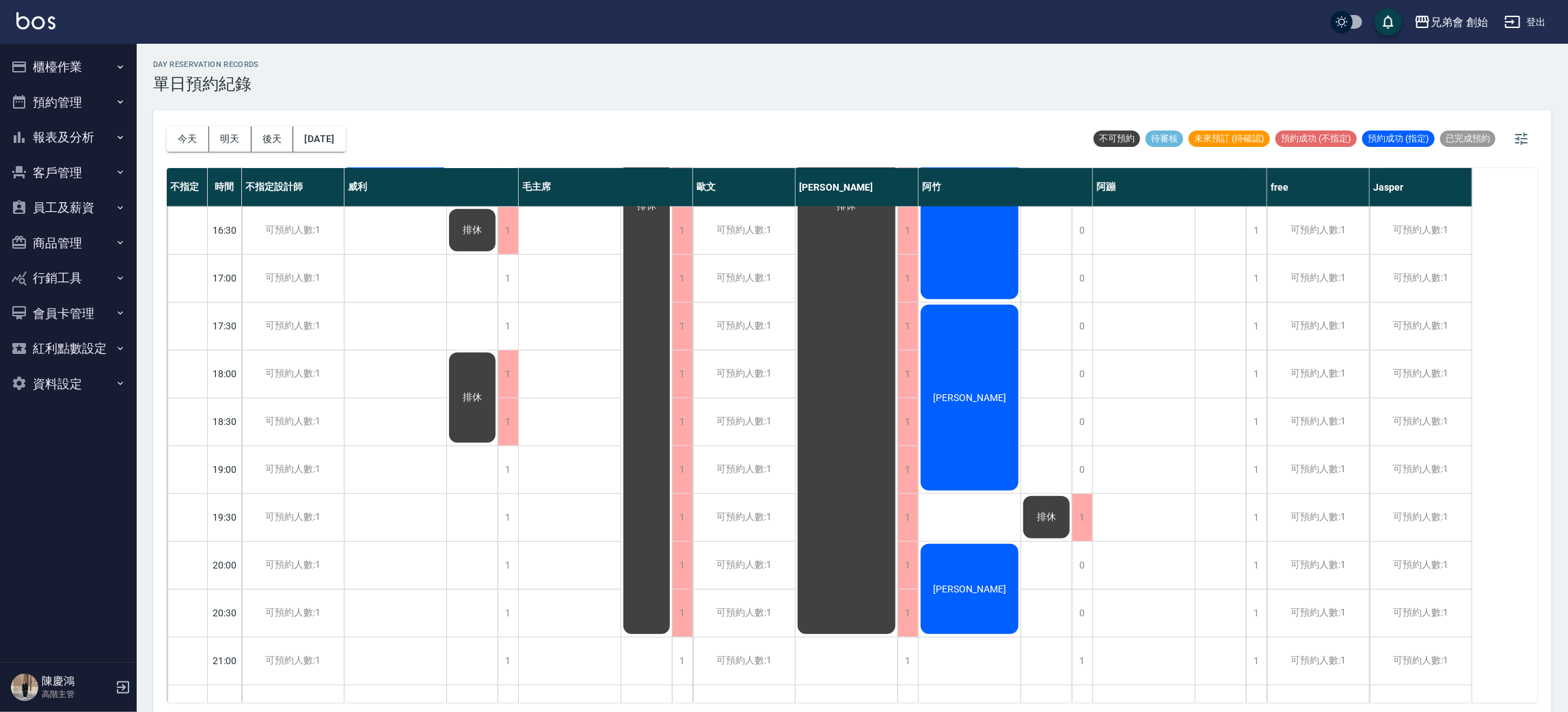
scroll to position [512, 0]
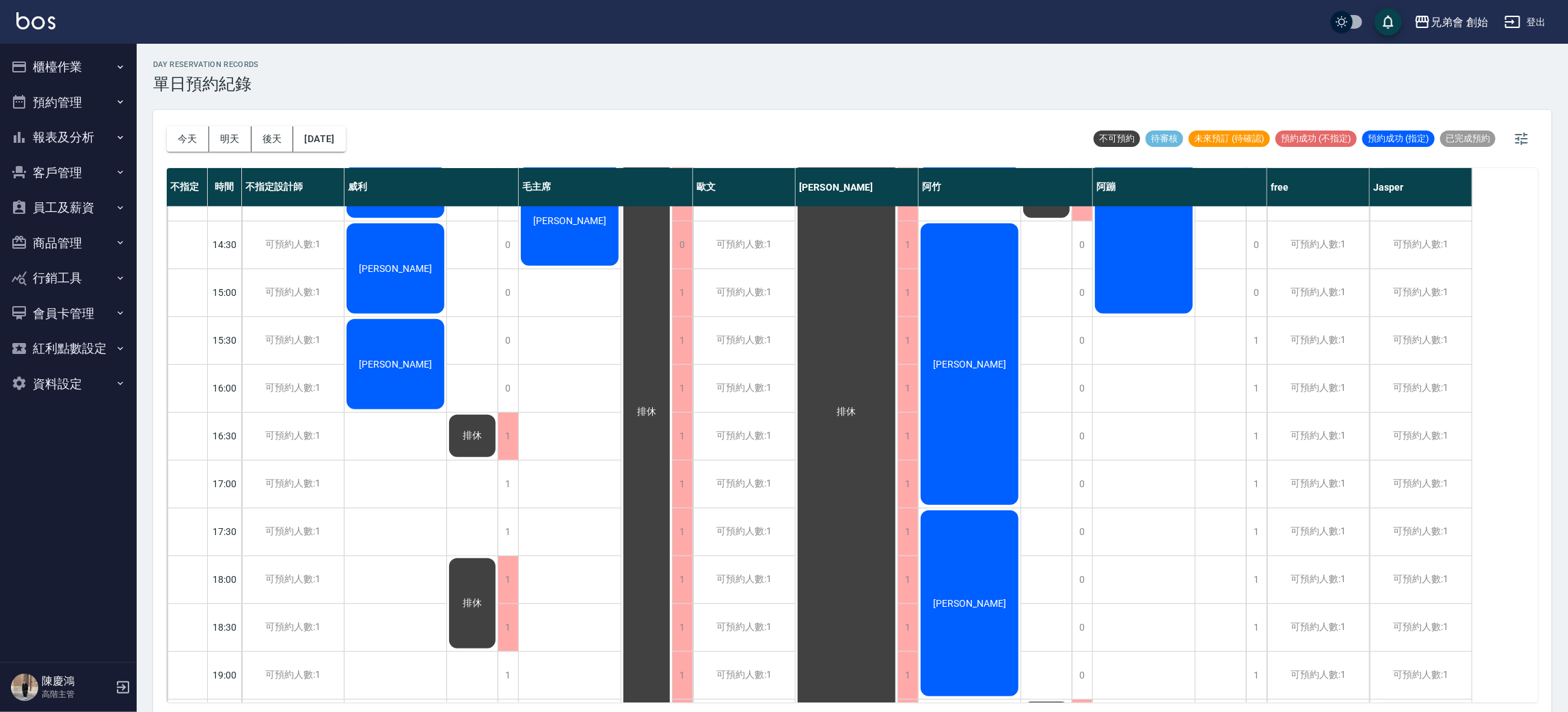
click at [974, 385] on div "[PERSON_NAME]" at bounding box center [969, 364] width 102 height 285
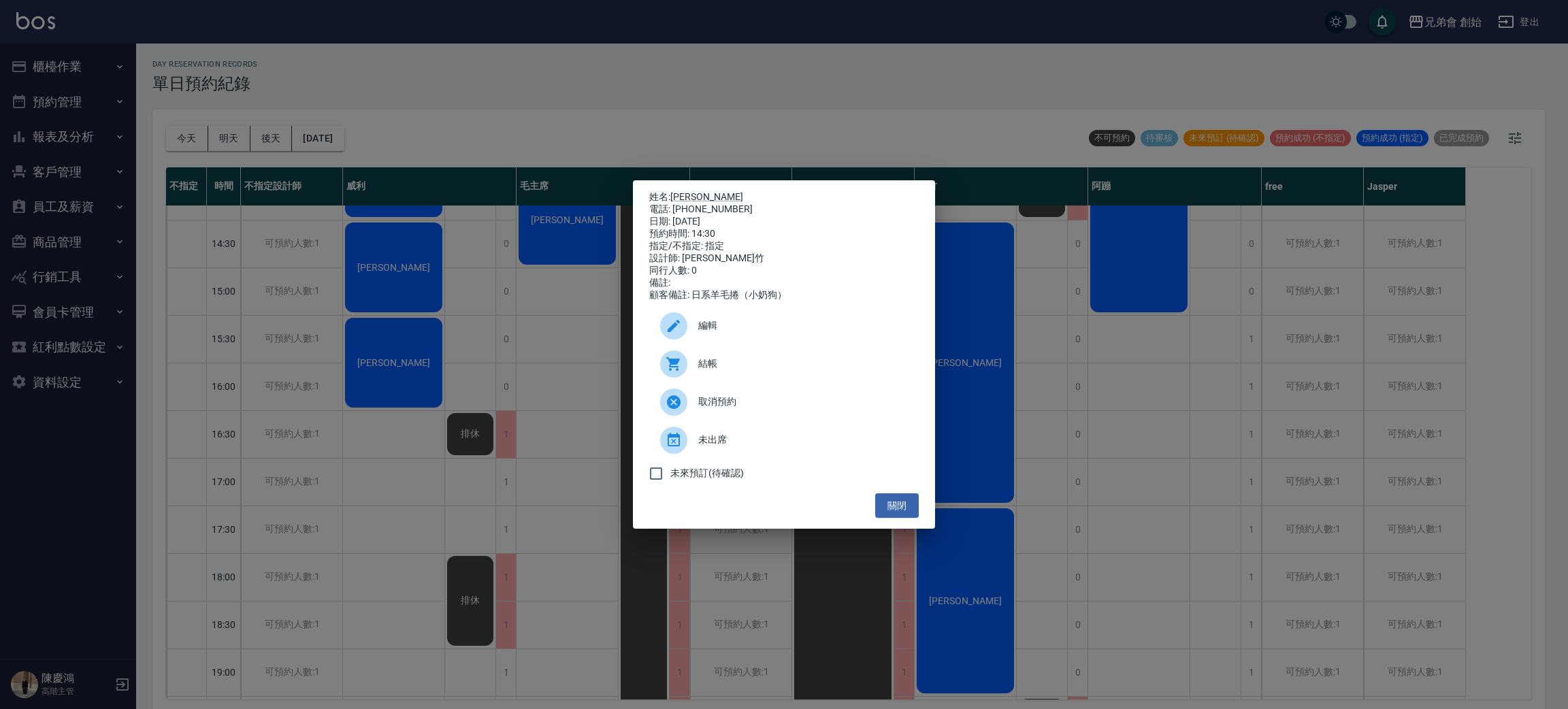
click at [559, 143] on div "姓名: 陳崇立 電話: 0938721921 日期: 2025/10/05 預約時間: 14:30 指定/不指定: 指定 設計師: 阿竹 同行人數: 0 備註…" at bounding box center [784, 354] width 1568 height 709
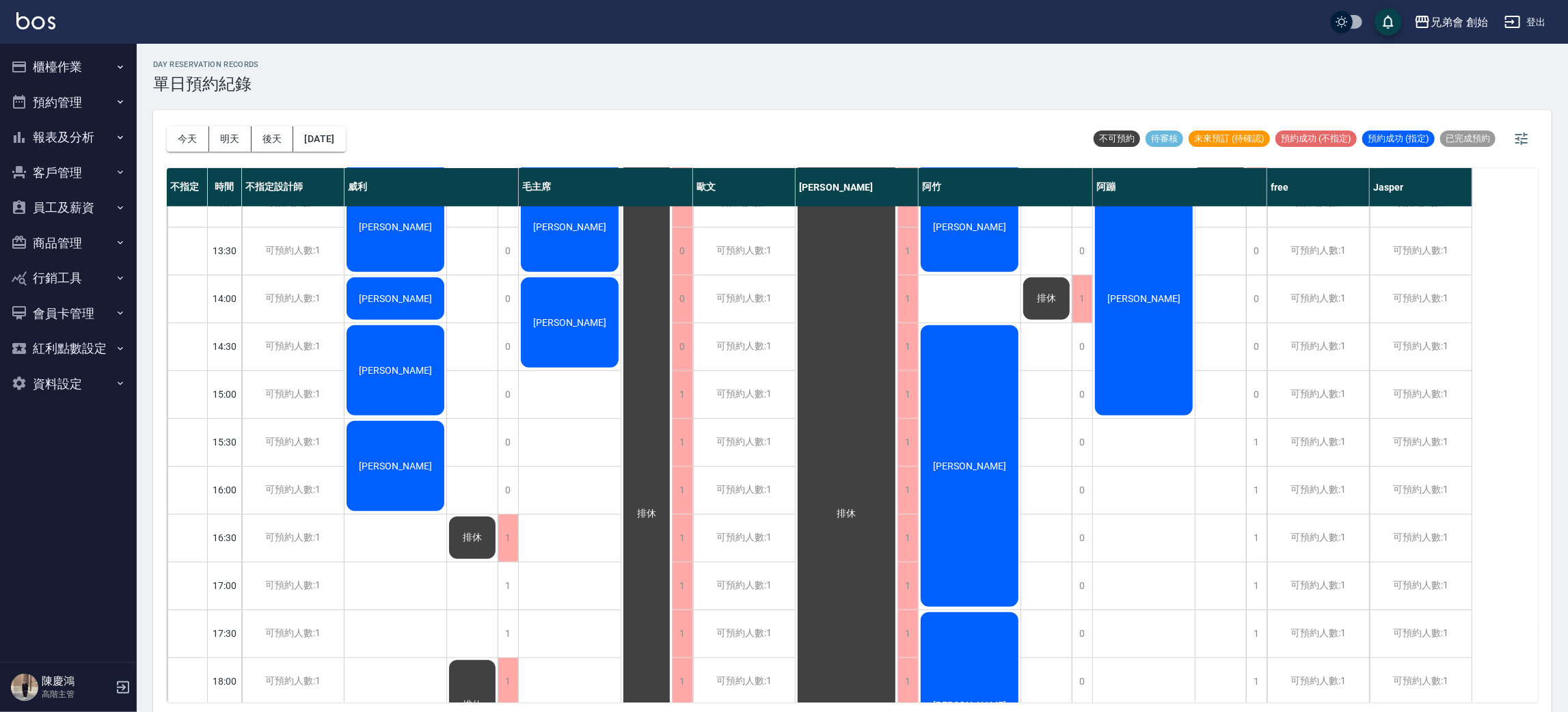
scroll to position [205, 0]
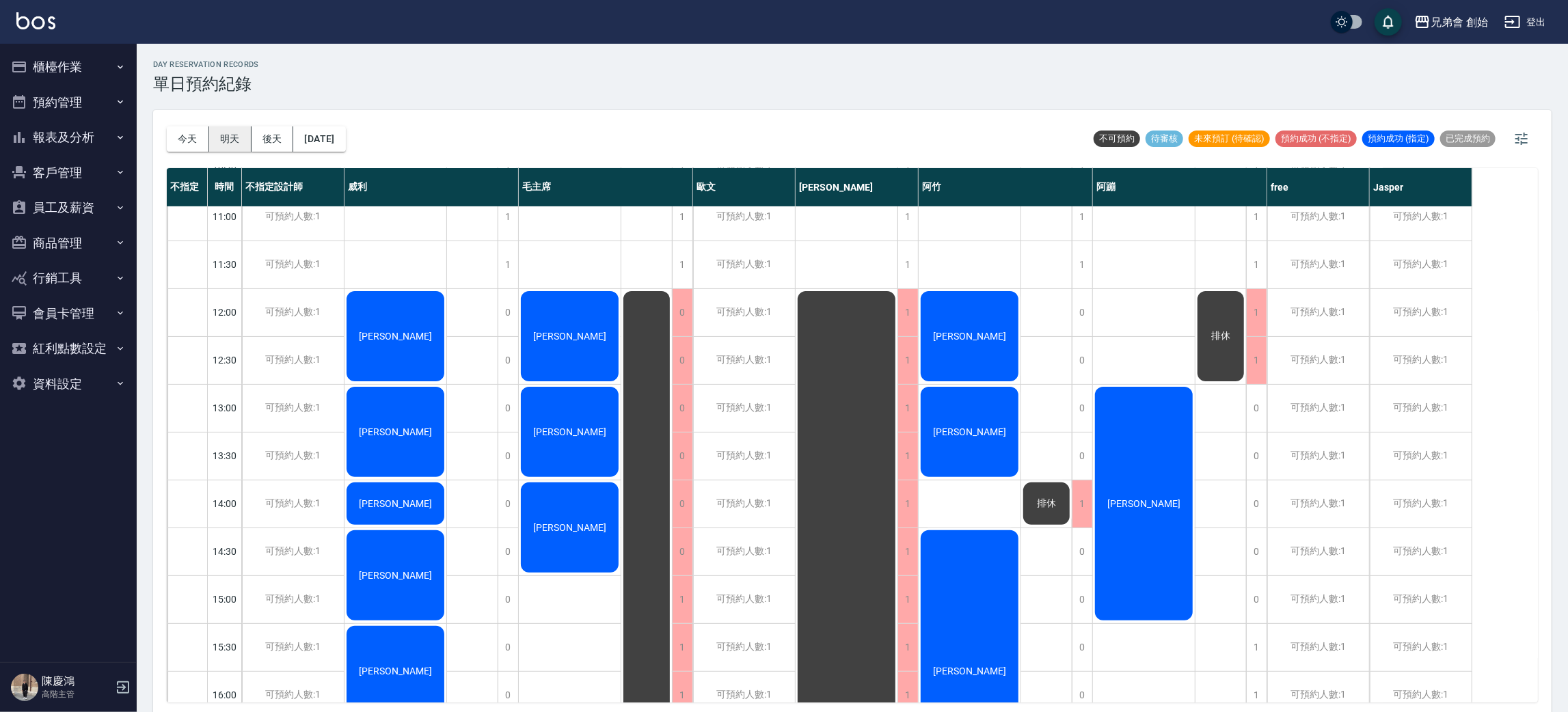
click at [228, 138] on button "明天" at bounding box center [230, 139] width 42 height 25
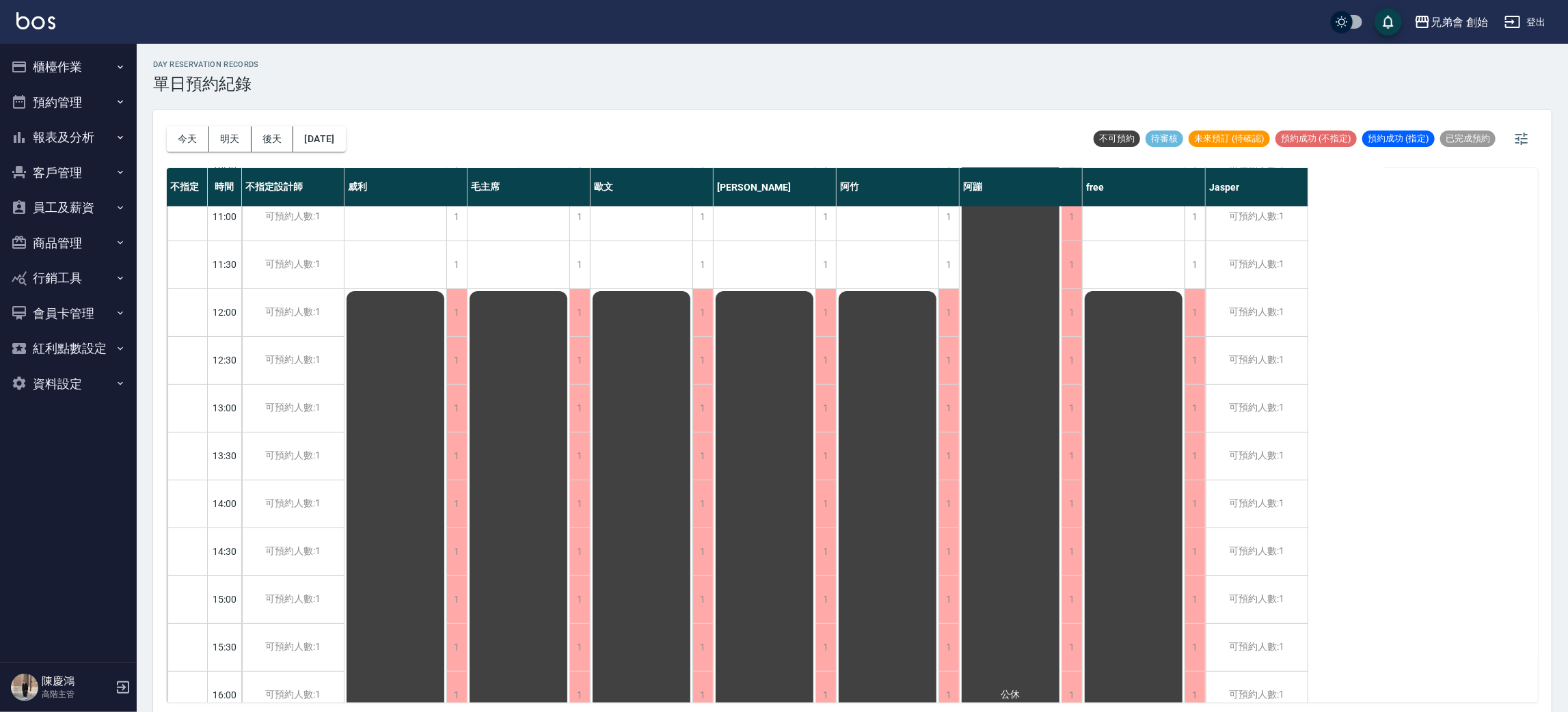
click at [174, 154] on div "今天 明天 後天 2025/10/06" at bounding box center [256, 139] width 179 height 58
click at [171, 140] on button "今天" at bounding box center [187, 139] width 42 height 25
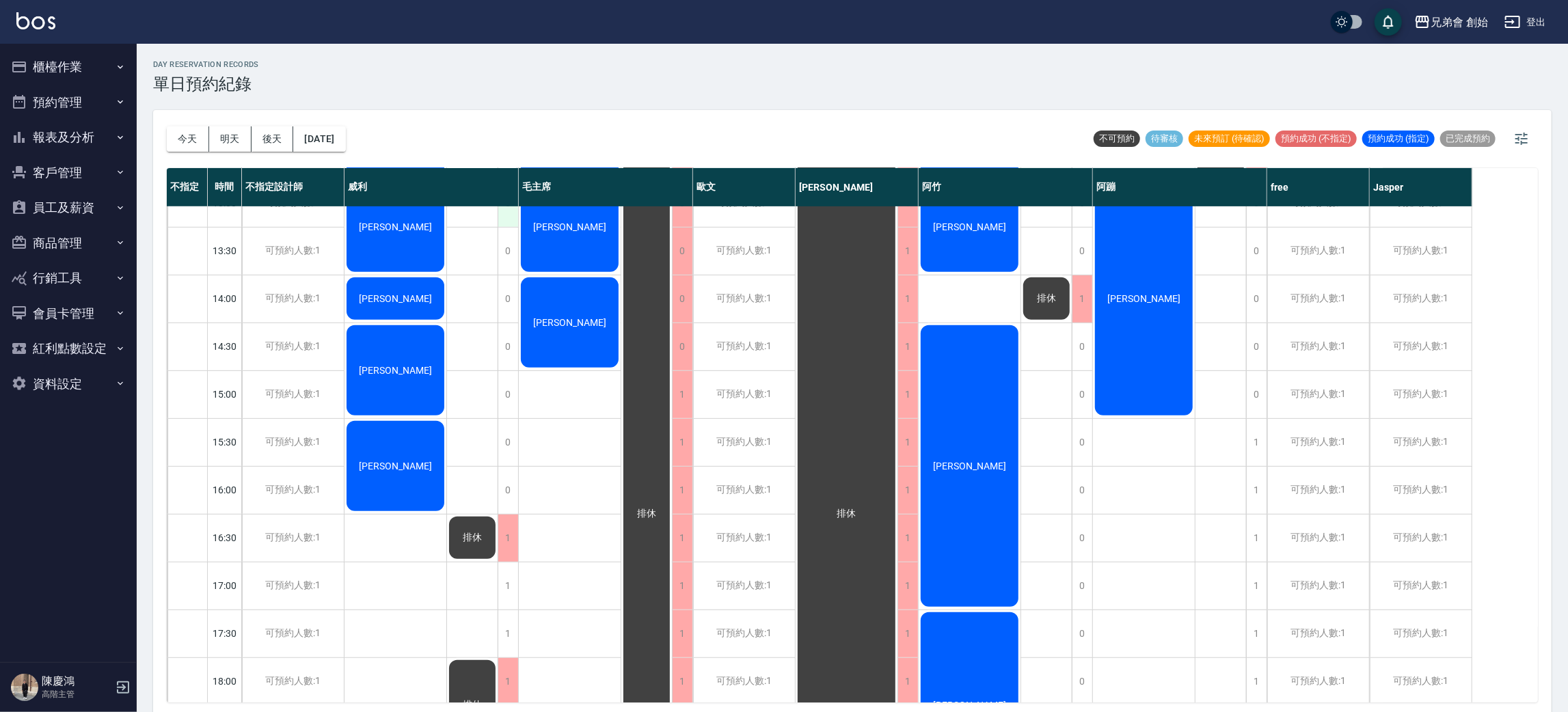
scroll to position [307, 0]
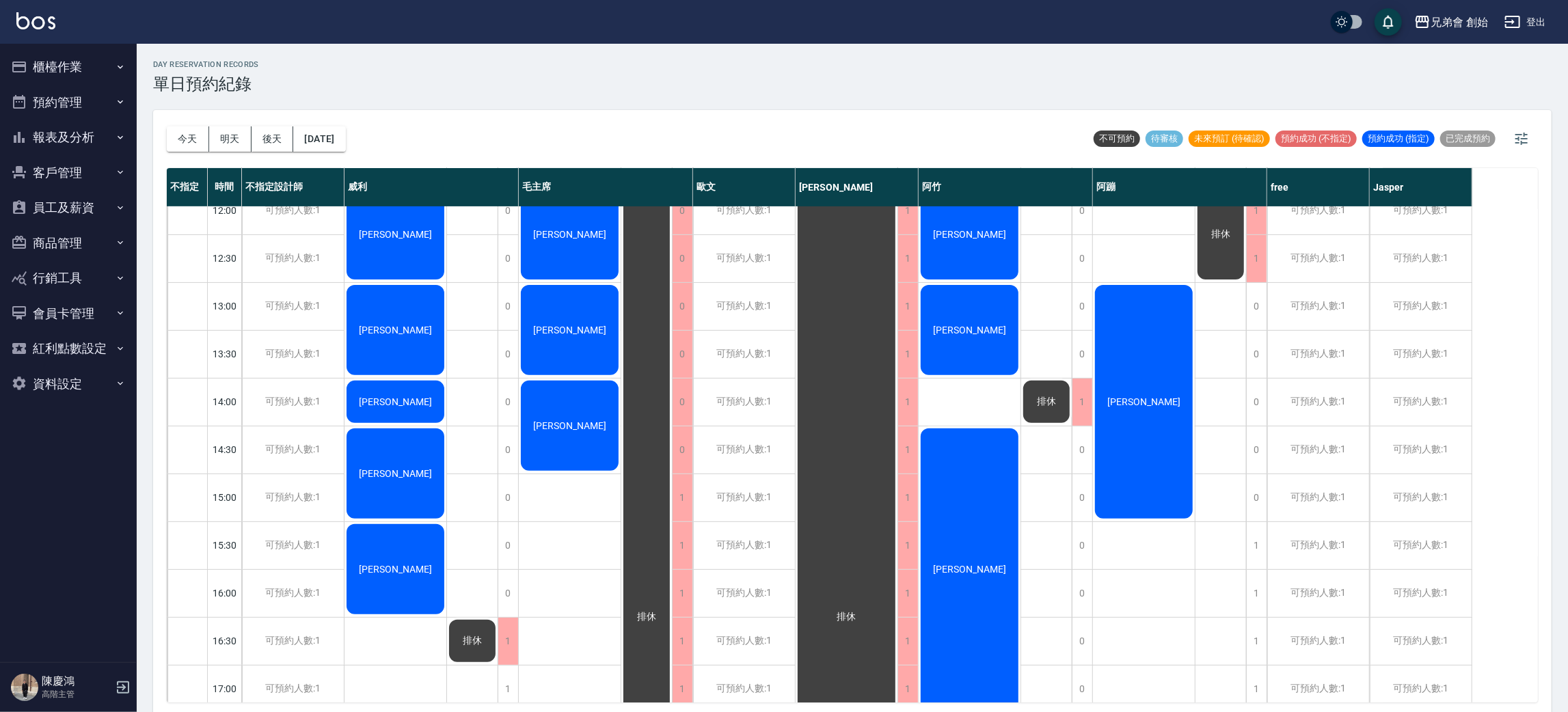
click at [411, 313] on div "[PERSON_NAME]" at bounding box center [396, 330] width 102 height 94
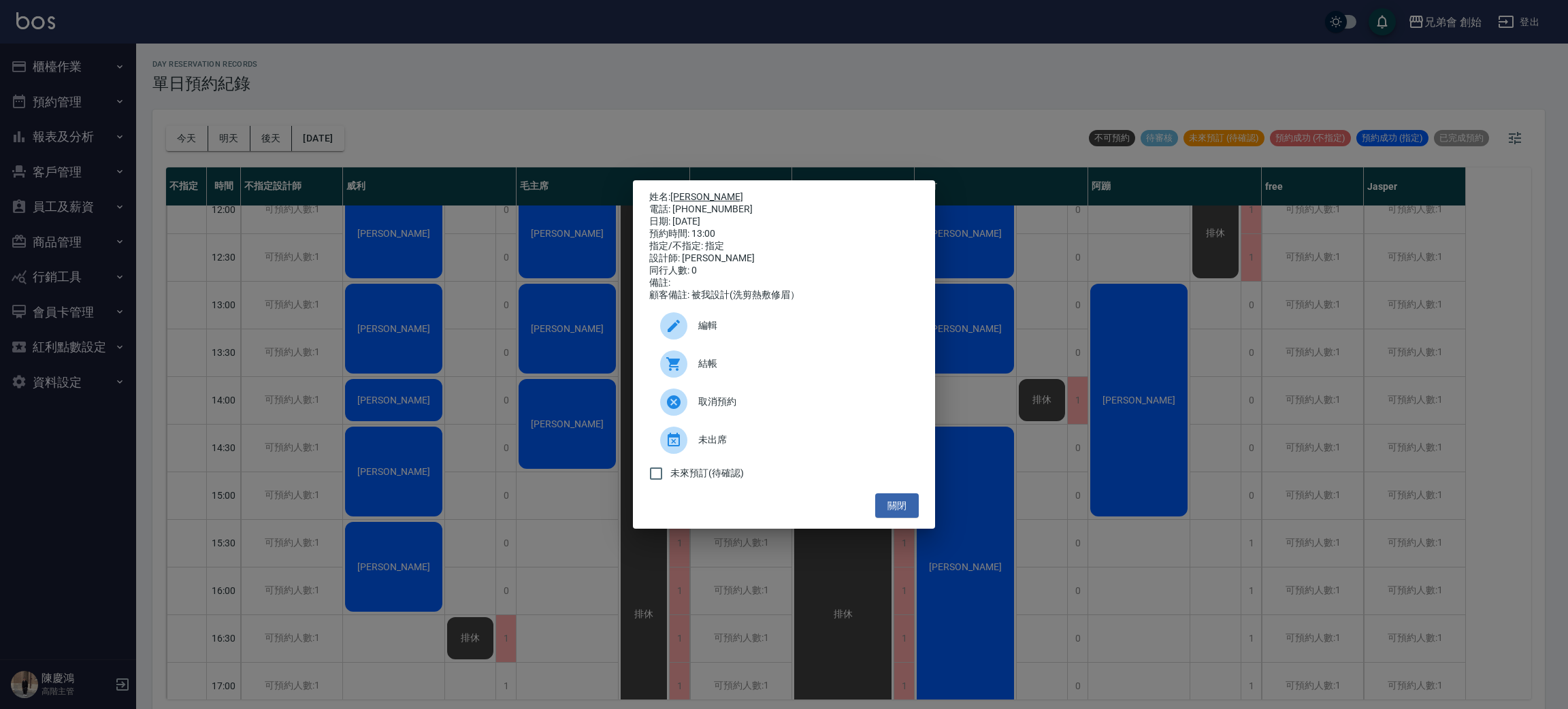
click at [685, 191] on link "[PERSON_NAME]" at bounding box center [707, 197] width 73 height 11
click at [465, 130] on div "姓名: 林伯安 電話: 0955695860 日期: 2025/10/05 預約時間: 13:00 指定/不指定: 指定 設計師: 威利 同行人數: 0 備註…" at bounding box center [784, 354] width 1568 height 709
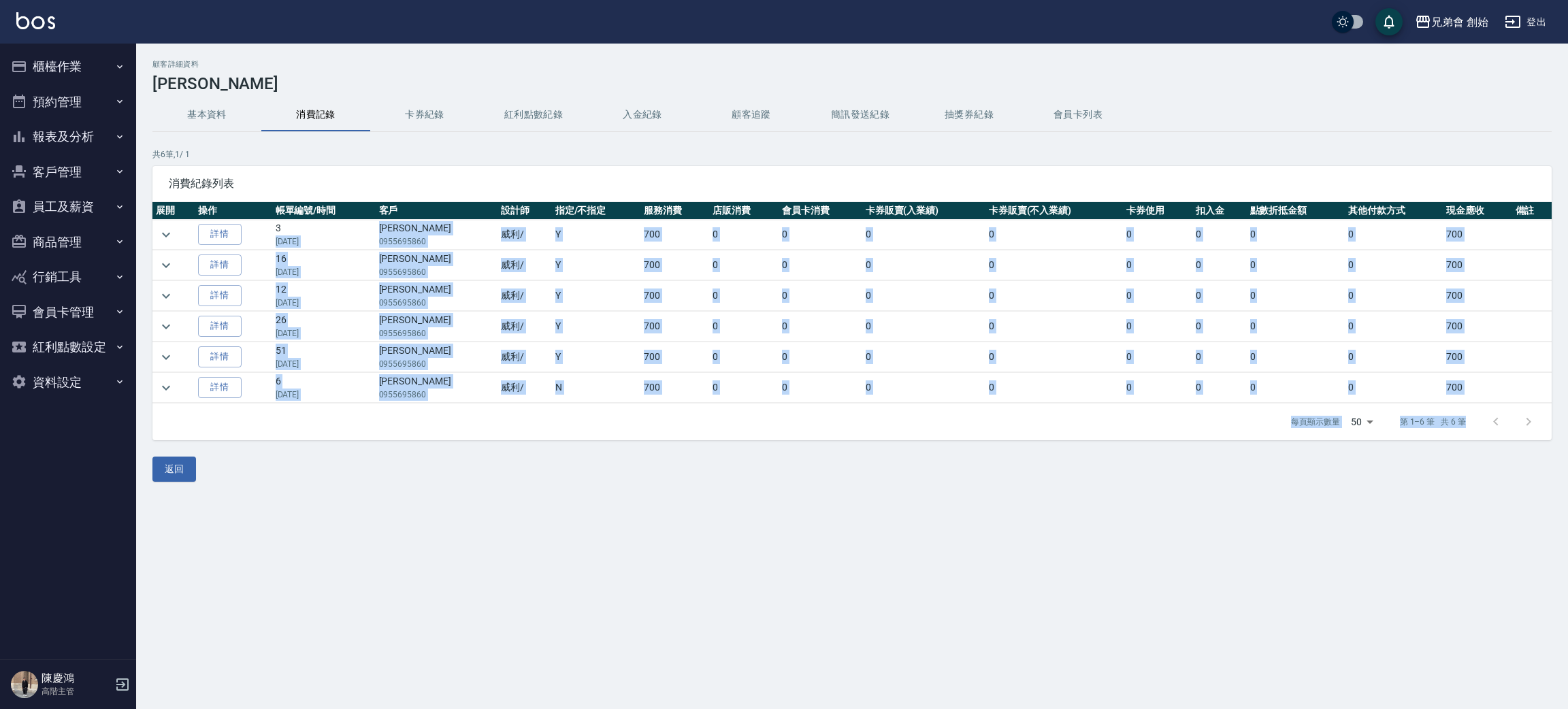
drag, startPoint x: 377, startPoint y: 227, endPoint x: 701, endPoint y: 508, distance: 428.9
click at [701, 506] on div "顧客詳細資料 [PERSON_NAME] 基本資料 消費記錄 卡券紀錄 紅利點數紀錄 入金紀錄 顧客追蹤 簡訊發送紀錄 抽獎券紀錄 會員卡列表 共 6 筆, …" at bounding box center [784, 354] width 1568 height 709
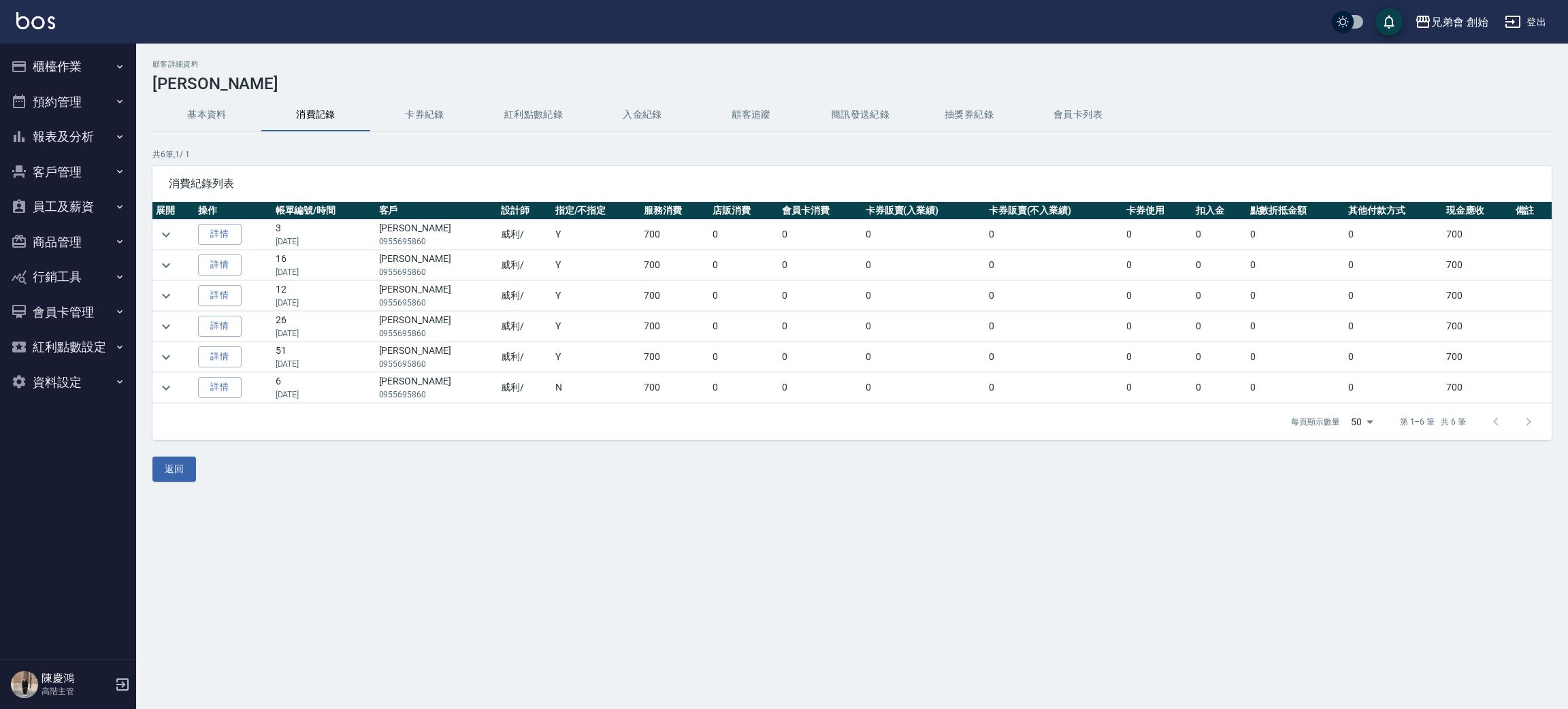
click at [722, 572] on div "顧客詳細資料 [PERSON_NAME] 基本資料 消費記錄 卡券紀錄 紅利點數紀錄 入金紀錄 顧客追蹤 簡訊發送紀錄 抽獎券紀錄 會員卡列表 共 6 筆, …" at bounding box center [784, 354] width 1568 height 709
click at [75, 104] on button "預約管理" at bounding box center [68, 102] width 125 height 35
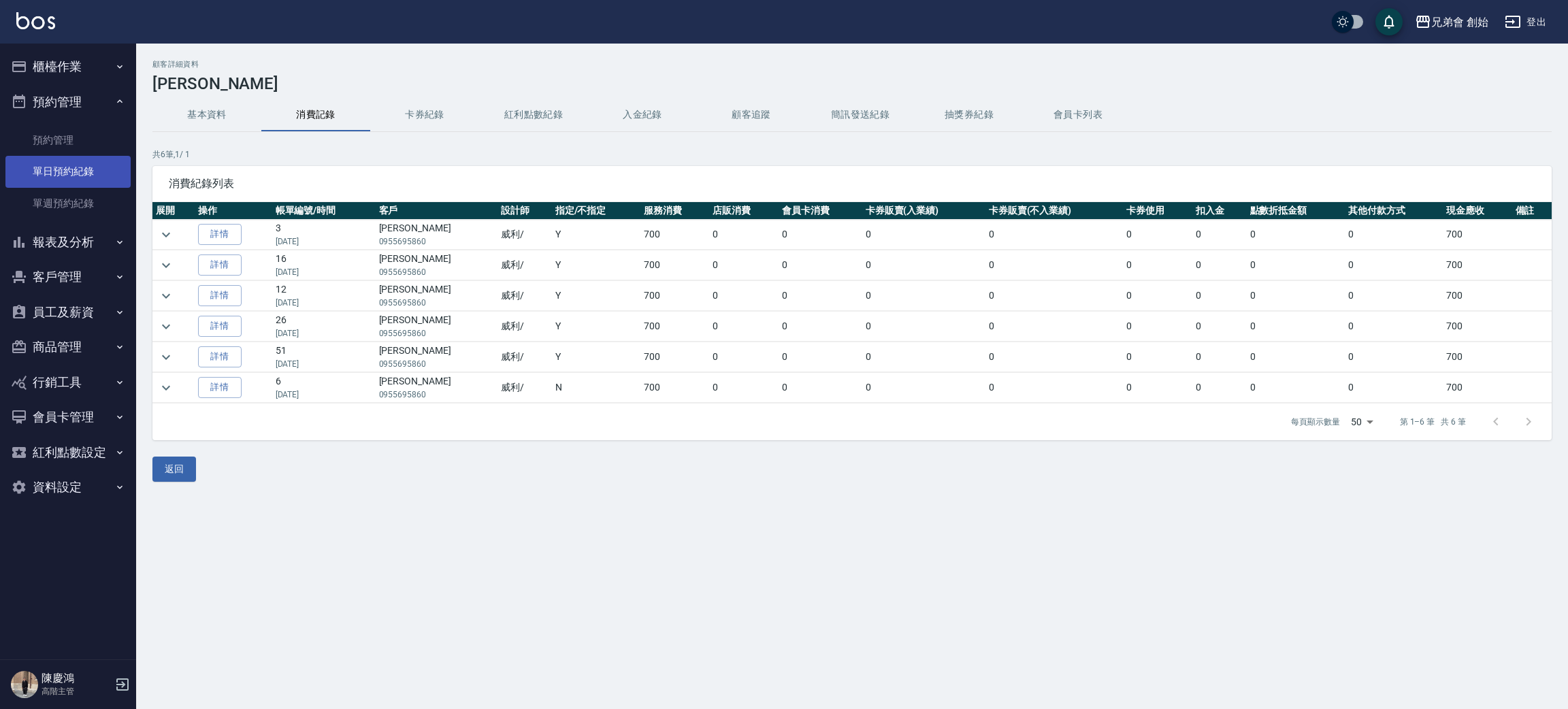
click at [75, 180] on link "單日預約紀錄" at bounding box center [68, 171] width 125 height 31
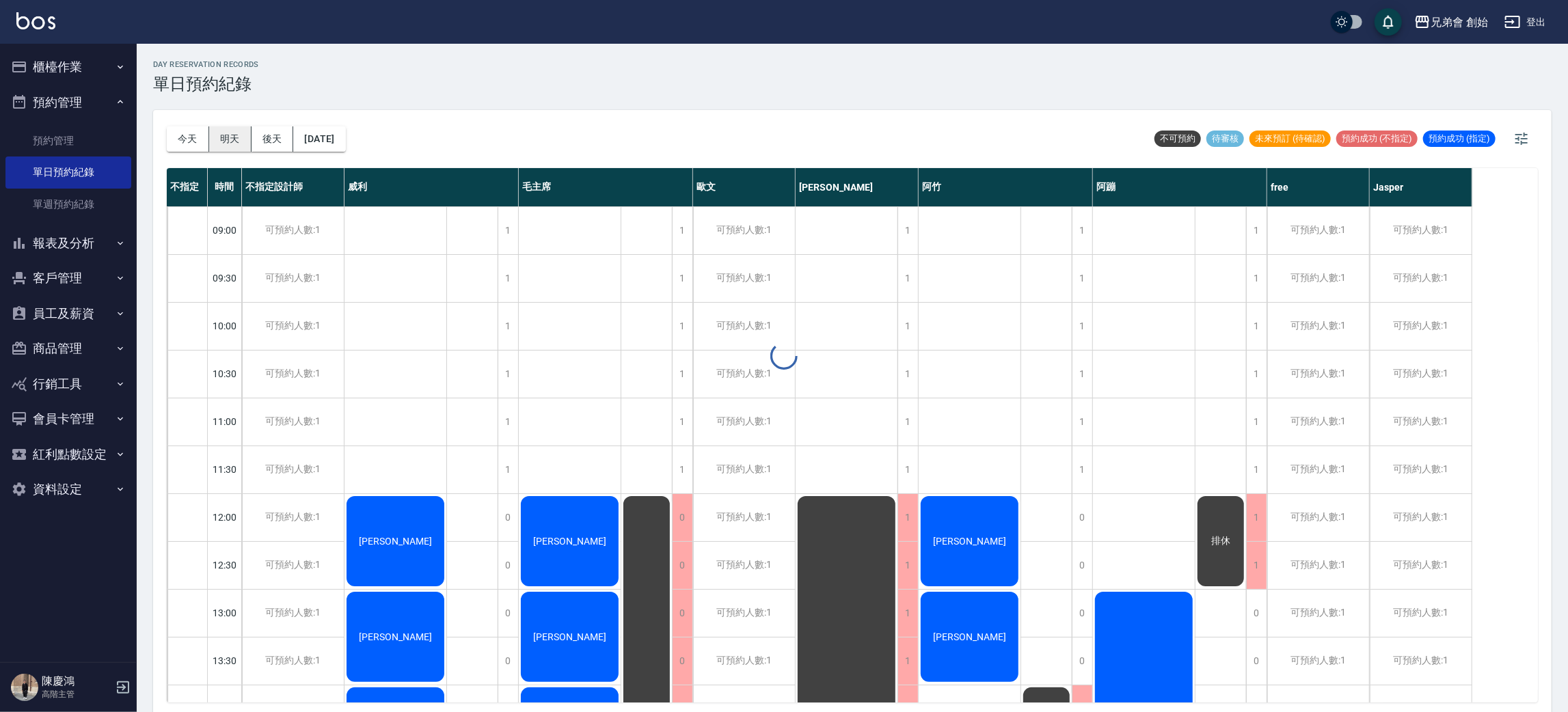
click at [201, 141] on div at bounding box center [784, 356] width 1568 height 712
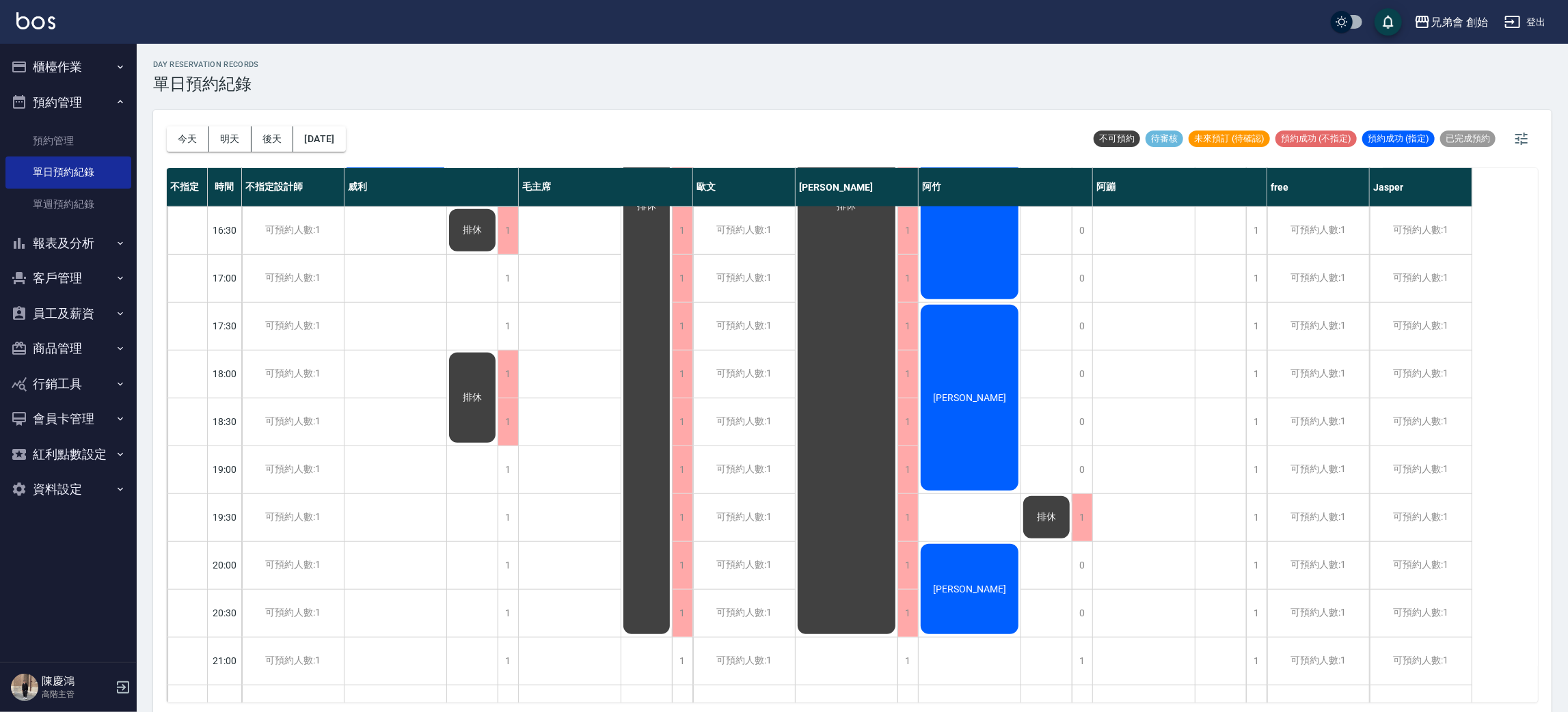
scroll to position [307, 0]
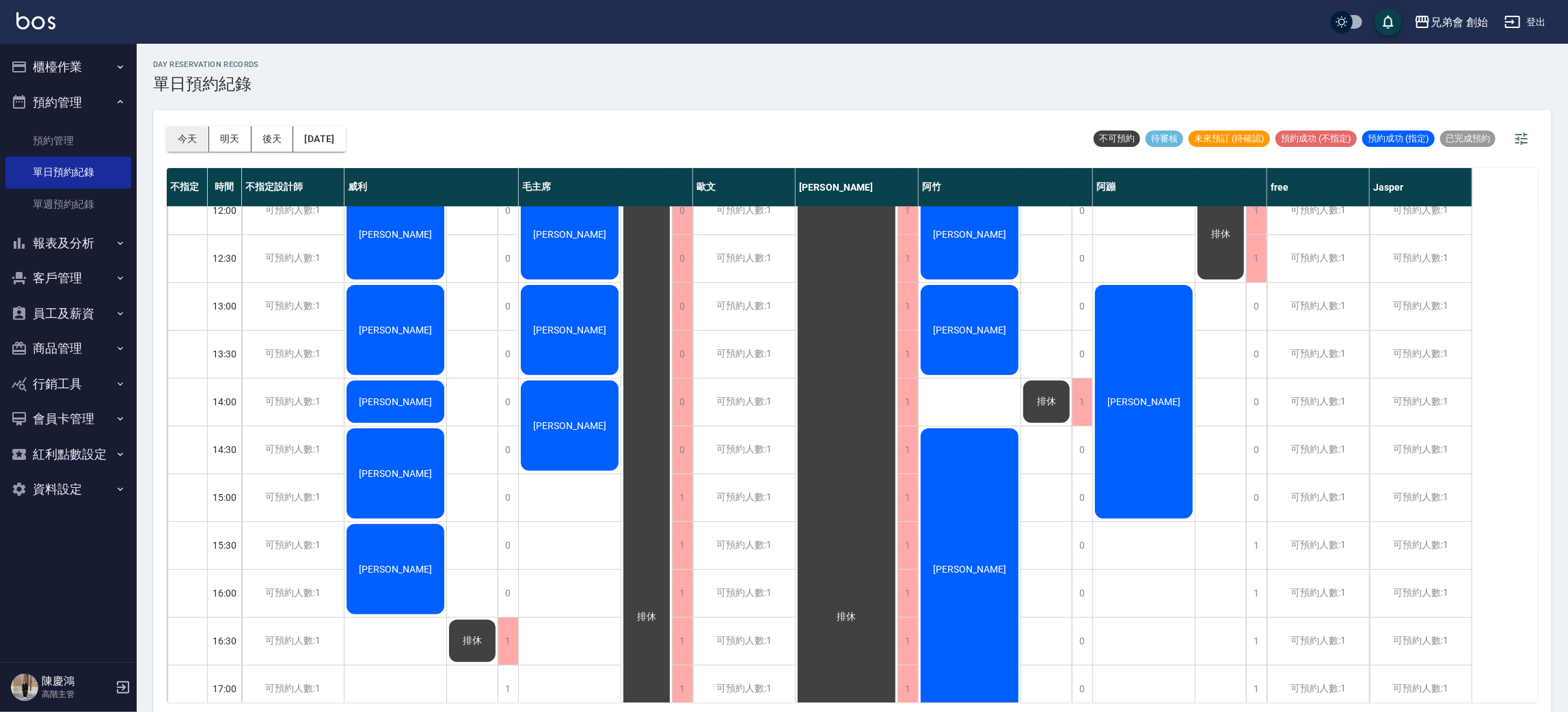
click at [167, 135] on button "今天" at bounding box center [187, 139] width 42 height 25
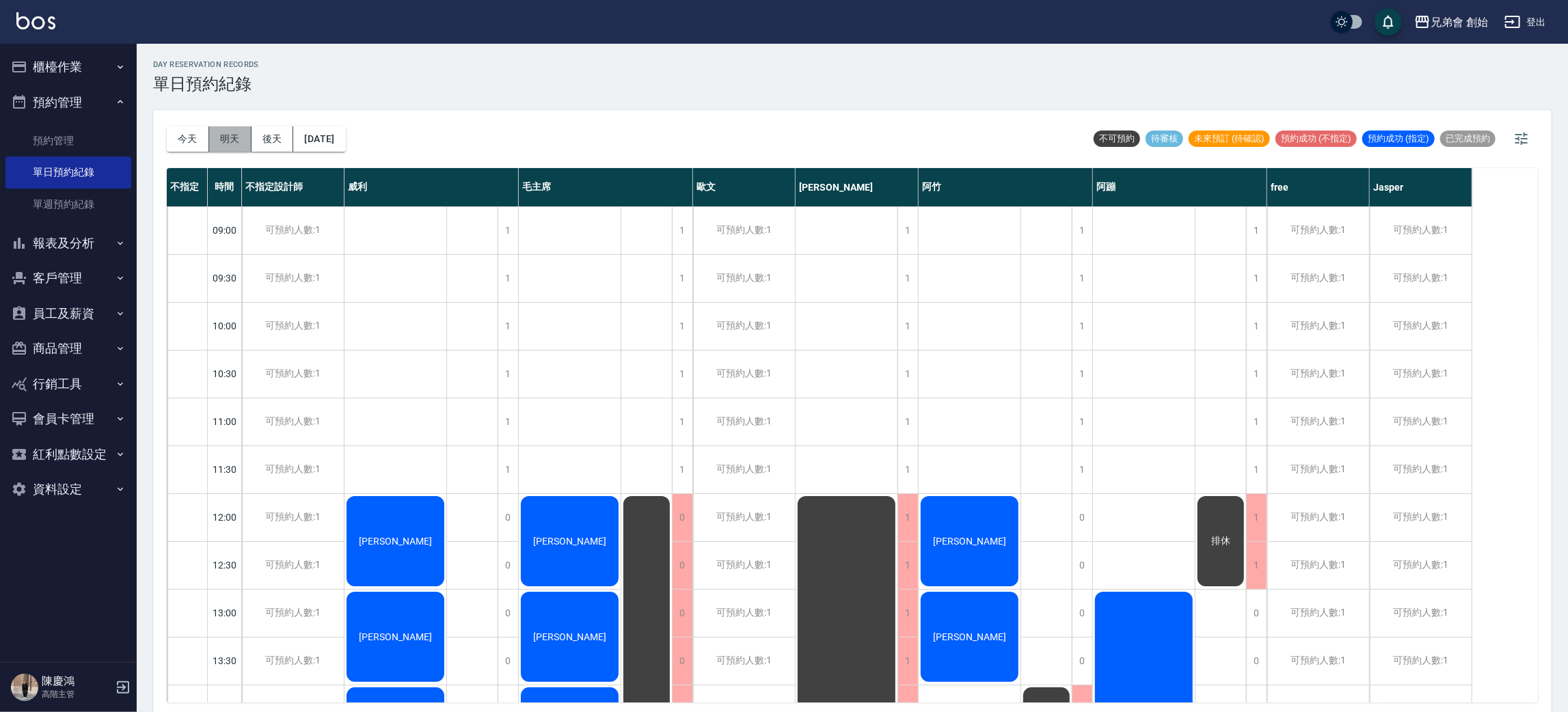
click at [231, 140] on button "明天" at bounding box center [230, 139] width 42 height 25
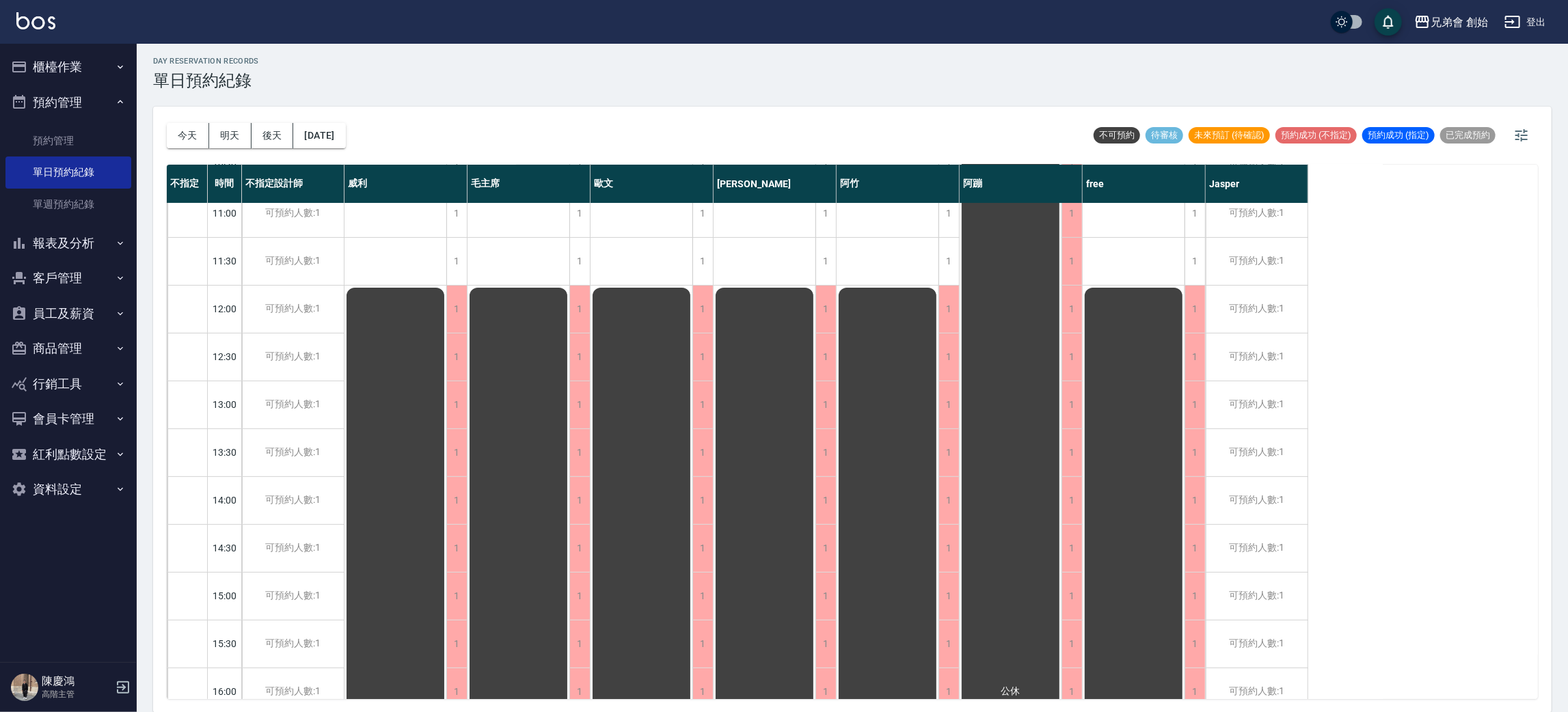
scroll to position [615, 0]
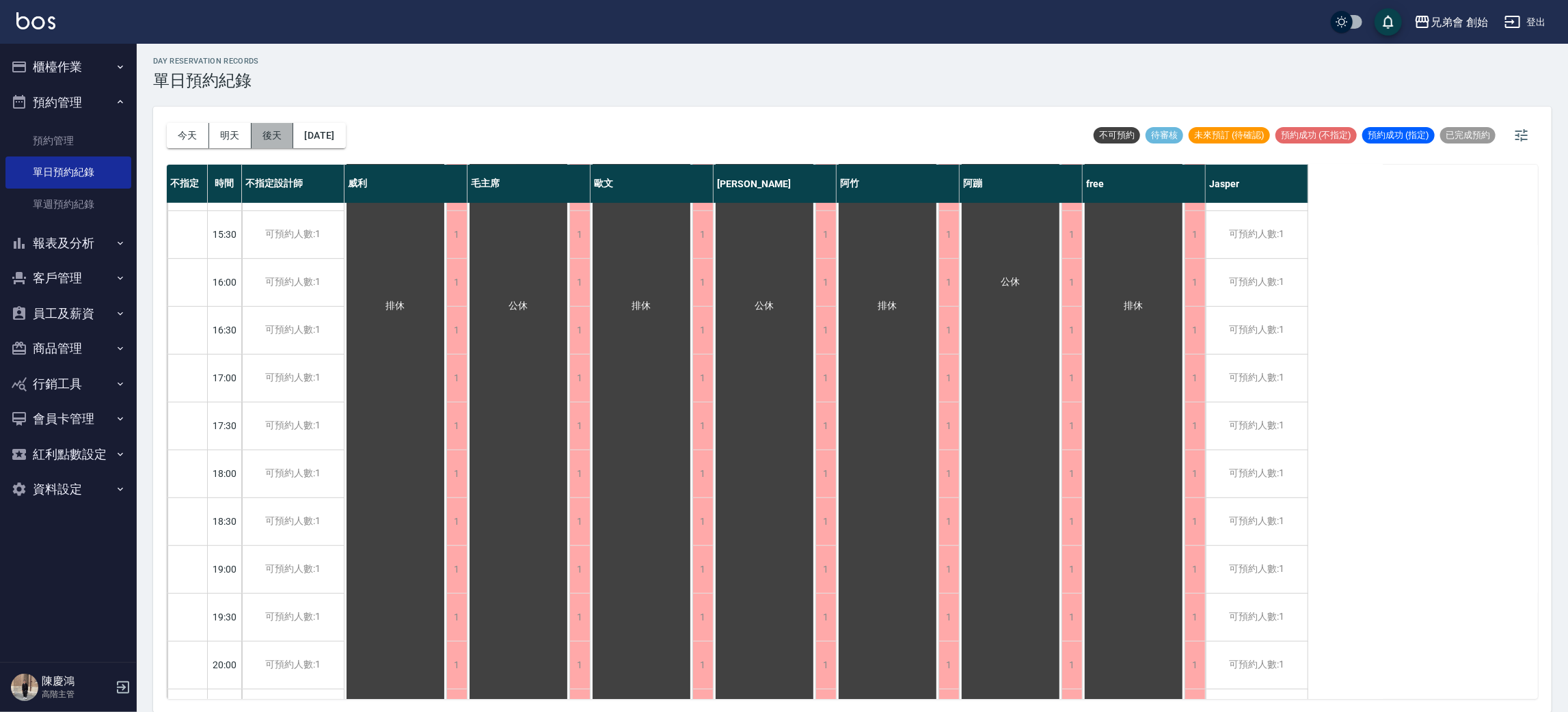
drag, startPoint x: 288, startPoint y: 135, endPoint x: 298, endPoint y: 146, distance: 14.9
click at [288, 133] on button "後天" at bounding box center [272, 135] width 42 height 25
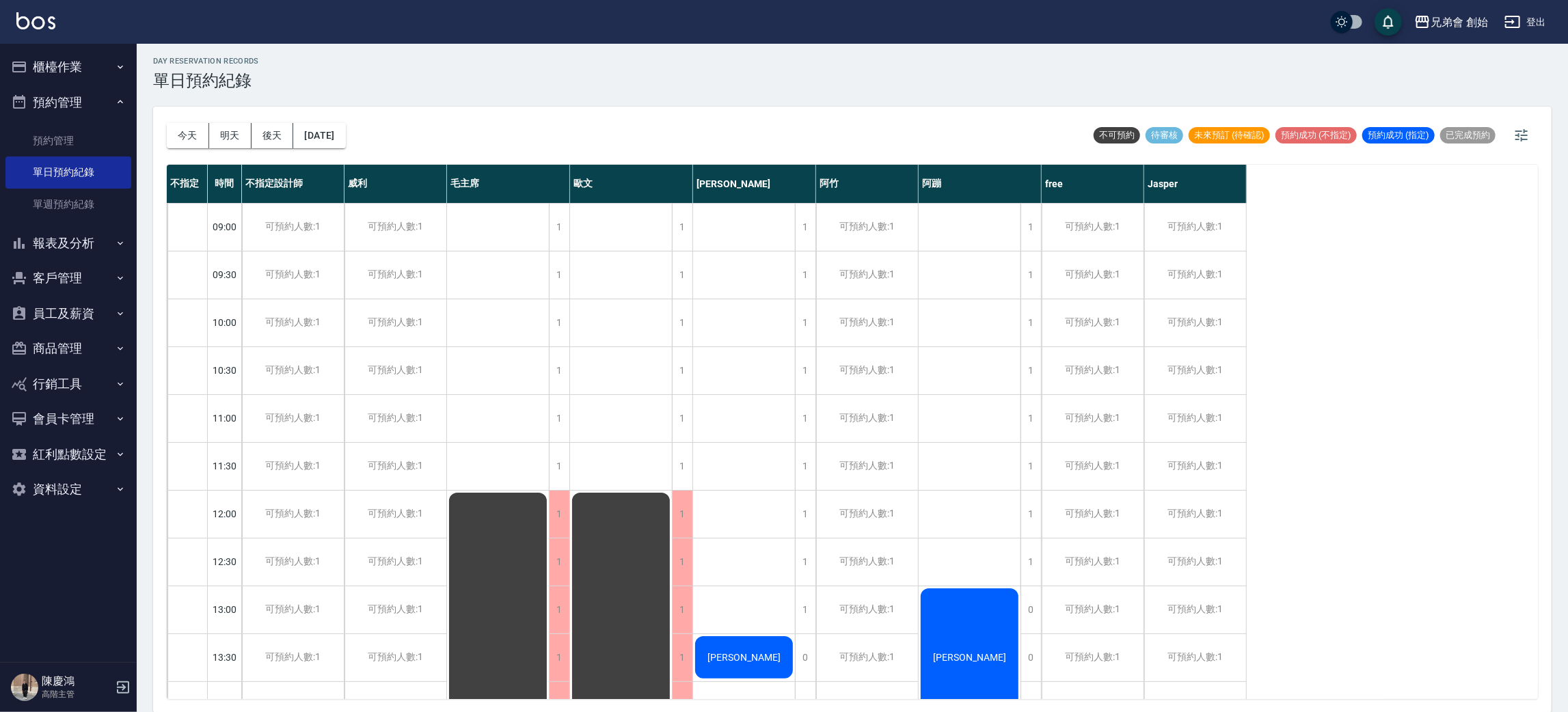
scroll to position [103, 0]
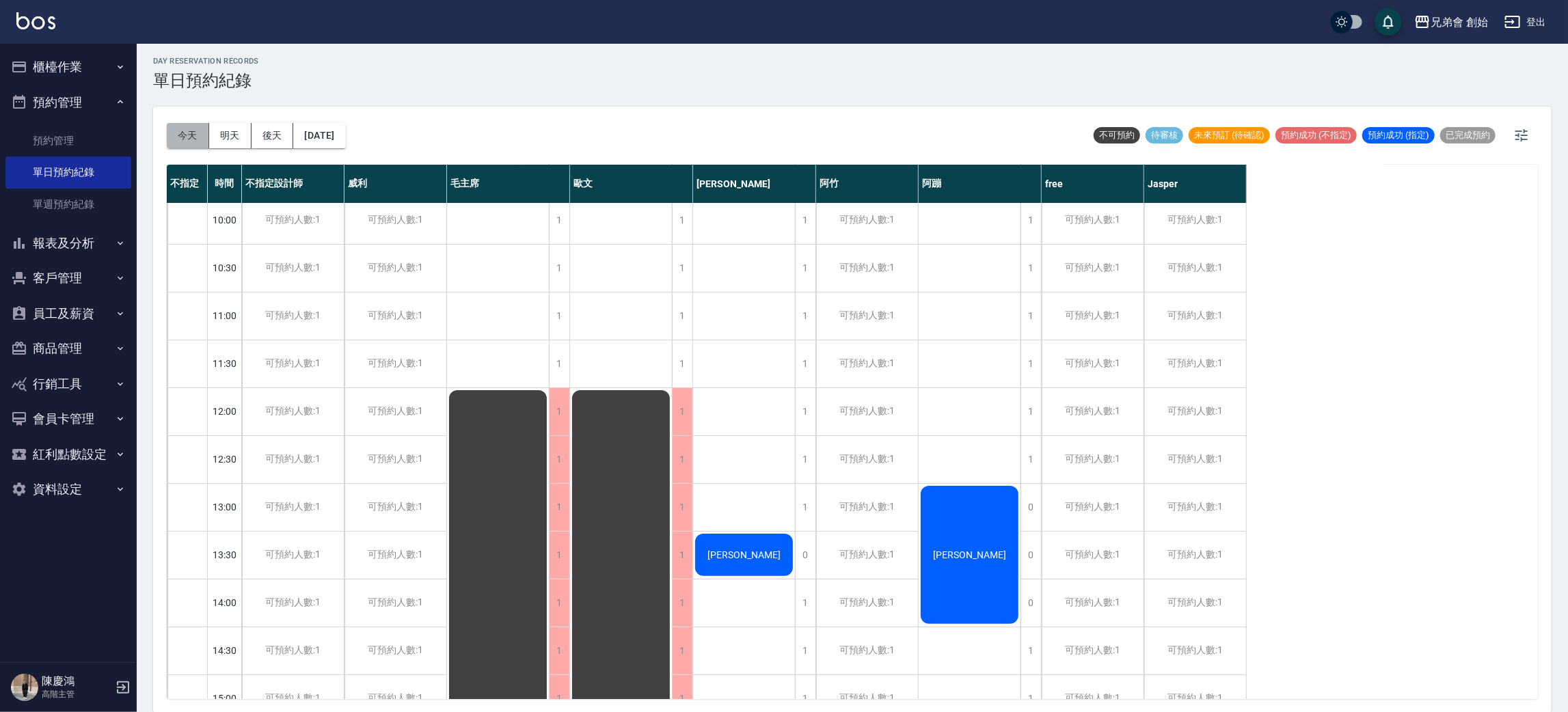
click at [191, 123] on button "今天" at bounding box center [187, 135] width 42 height 25
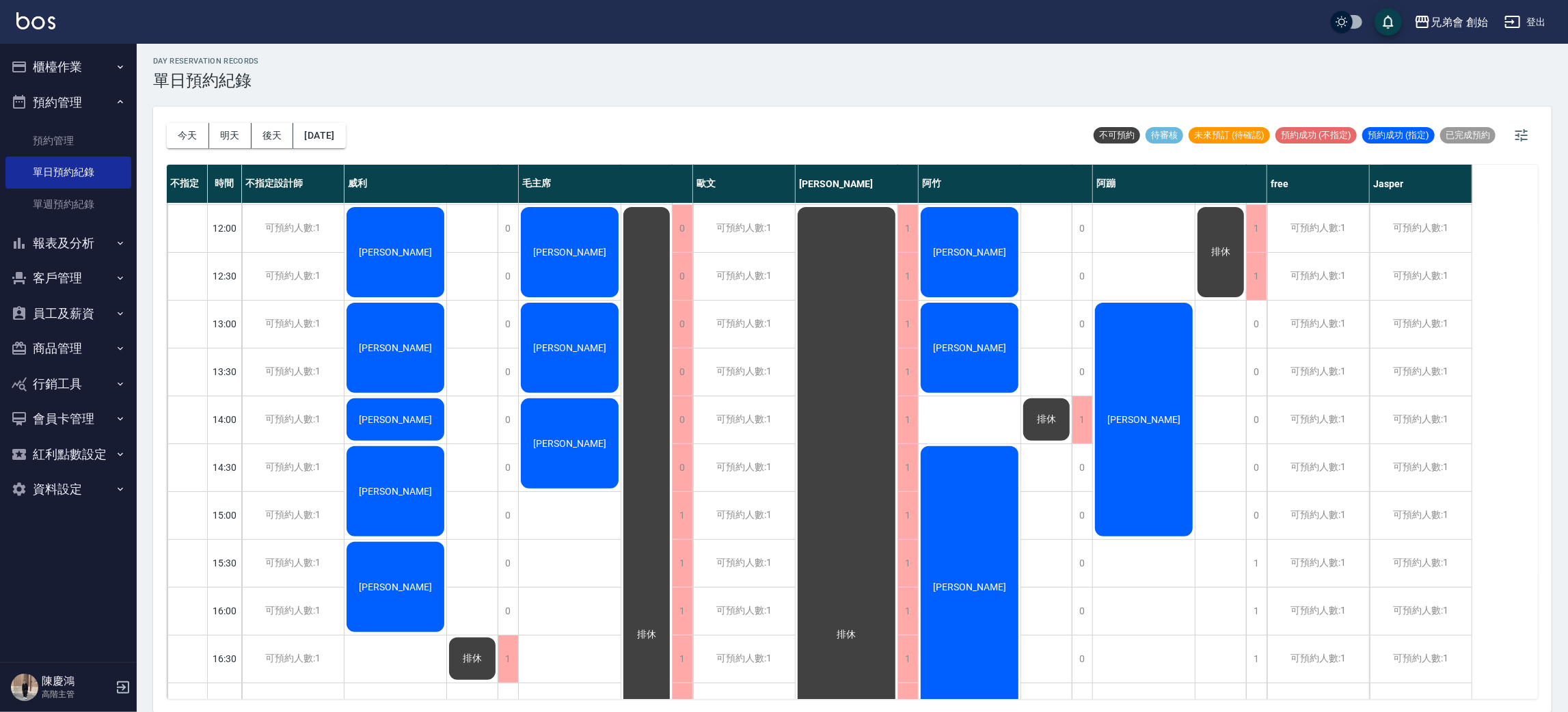
scroll to position [282, 0]
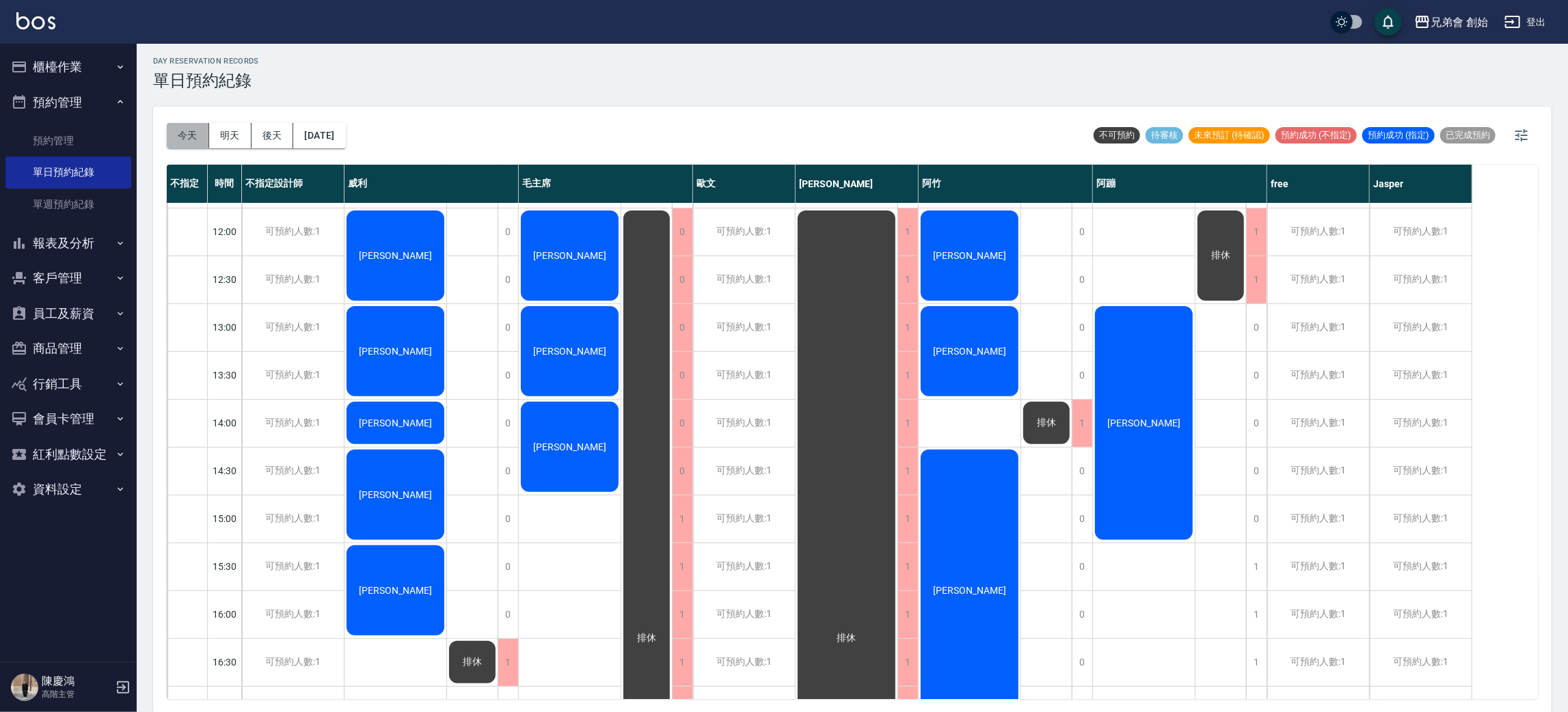
click at [180, 143] on button "今天" at bounding box center [187, 135] width 42 height 25
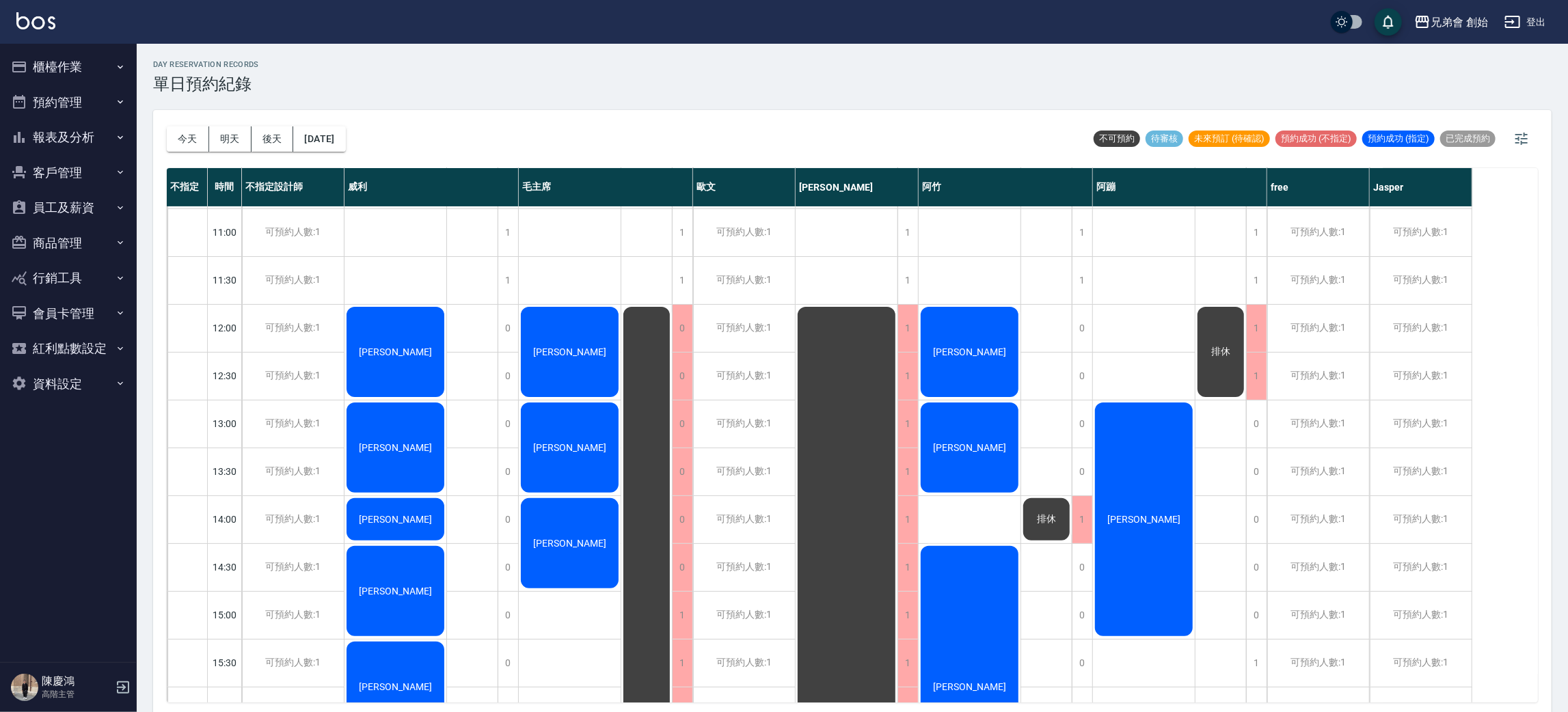
scroll to position [87, 0]
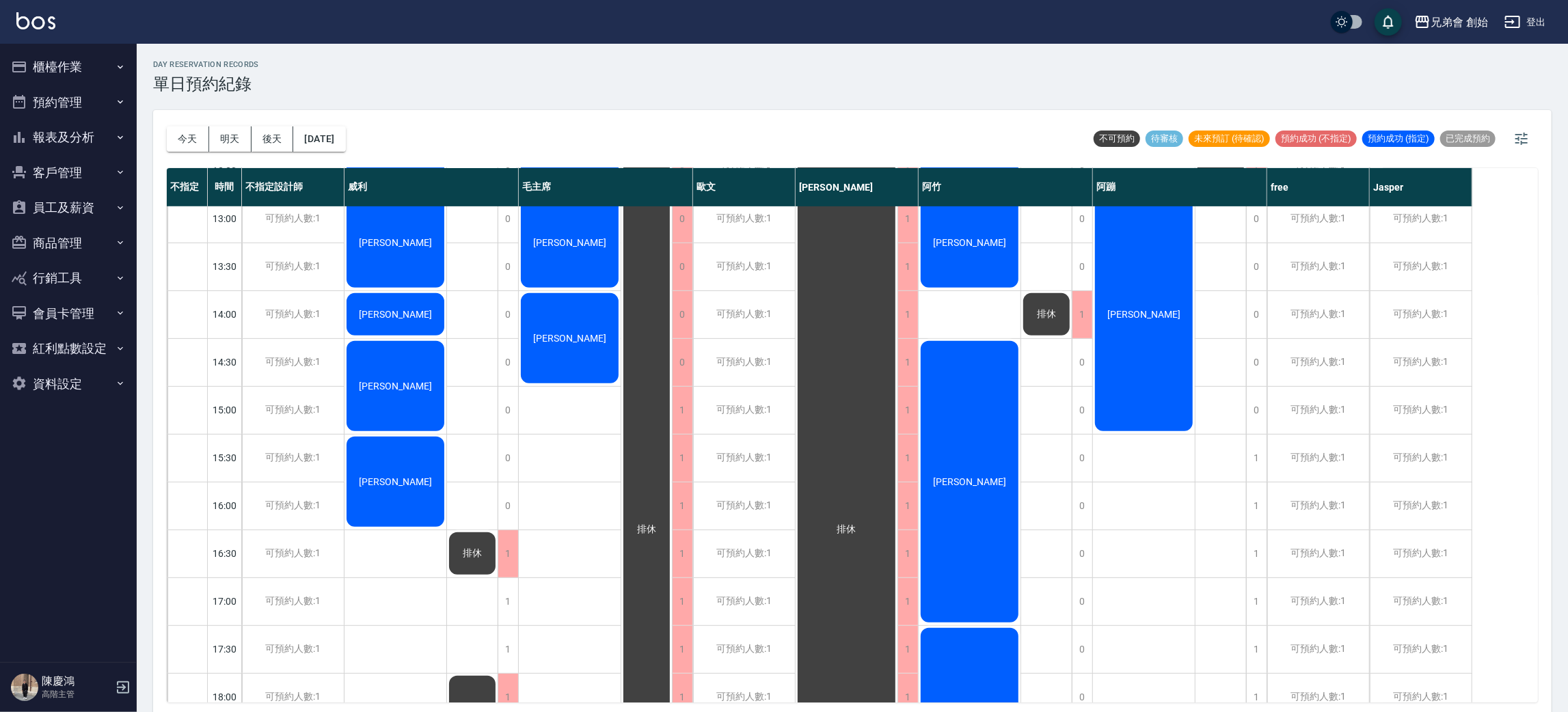
scroll to position [189, 0]
